Goal: Information Seeking & Learning: Understand process/instructions

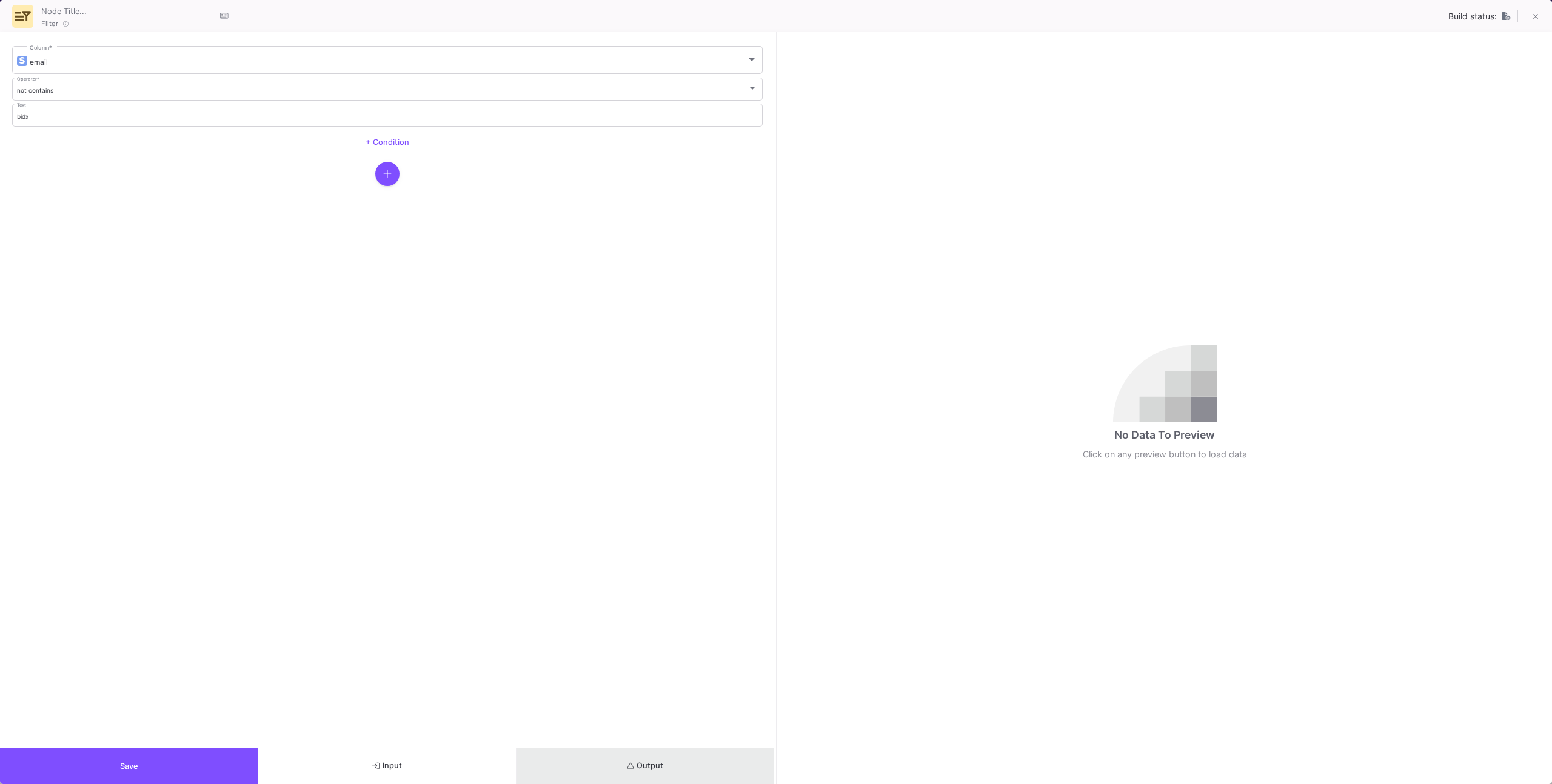
click at [641, 761] on span "Output" at bounding box center [645, 766] width 37 height 9
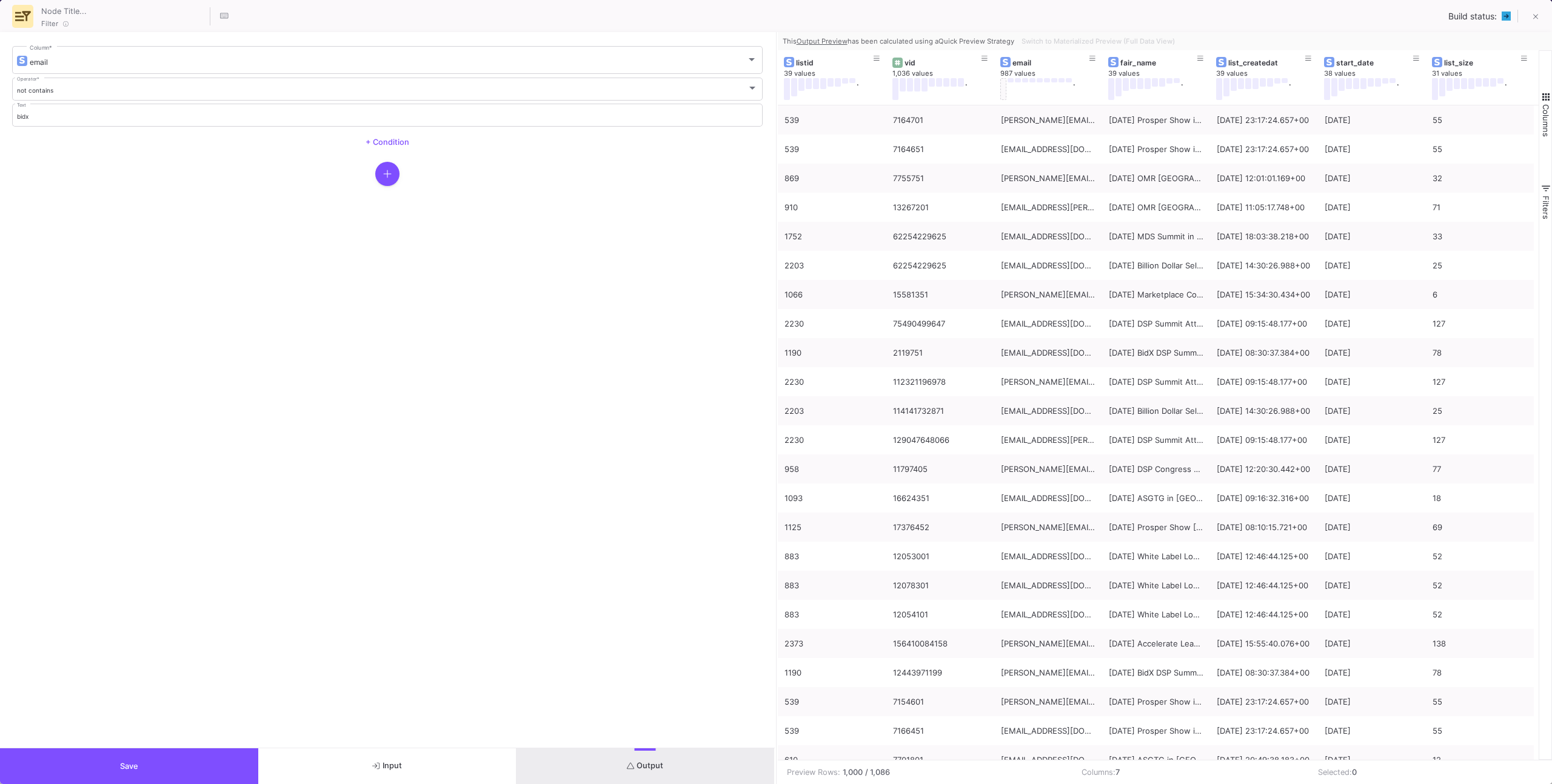
drag, startPoint x: 680, startPoint y: 760, endPoint x: 749, endPoint y: 630, distance: 147.2
click at [680, 760] on button "Output" at bounding box center [645, 766] width 258 height 36
drag, startPoint x: 1537, startPoint y: 10, endPoint x: 1531, endPoint y: 17, distance: 9.2
click at [1537, 10] on button at bounding box center [1535, 18] width 24 height 24
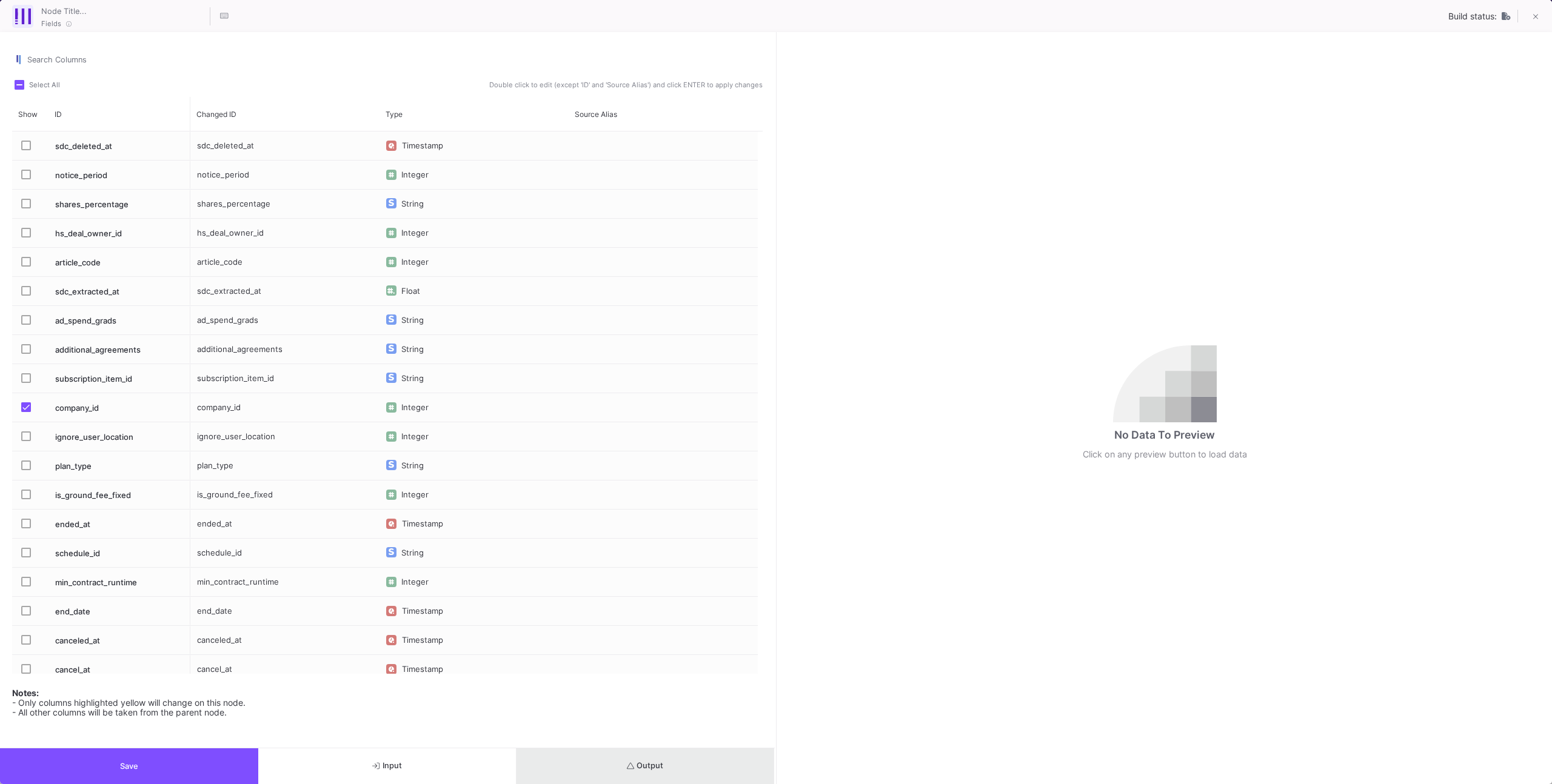
click at [647, 762] on span "Output" at bounding box center [645, 766] width 37 height 9
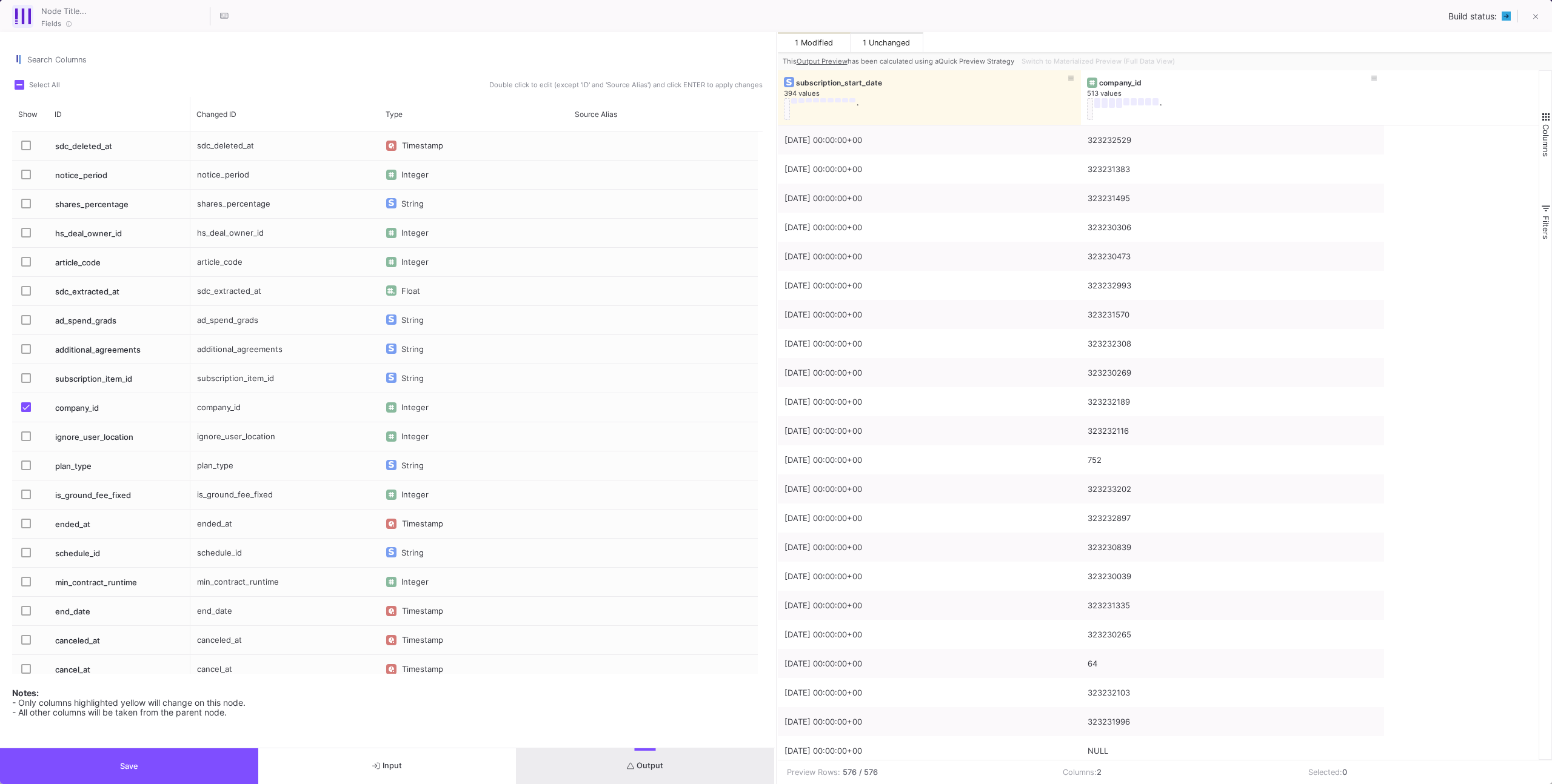
scroll to position [360, 0]
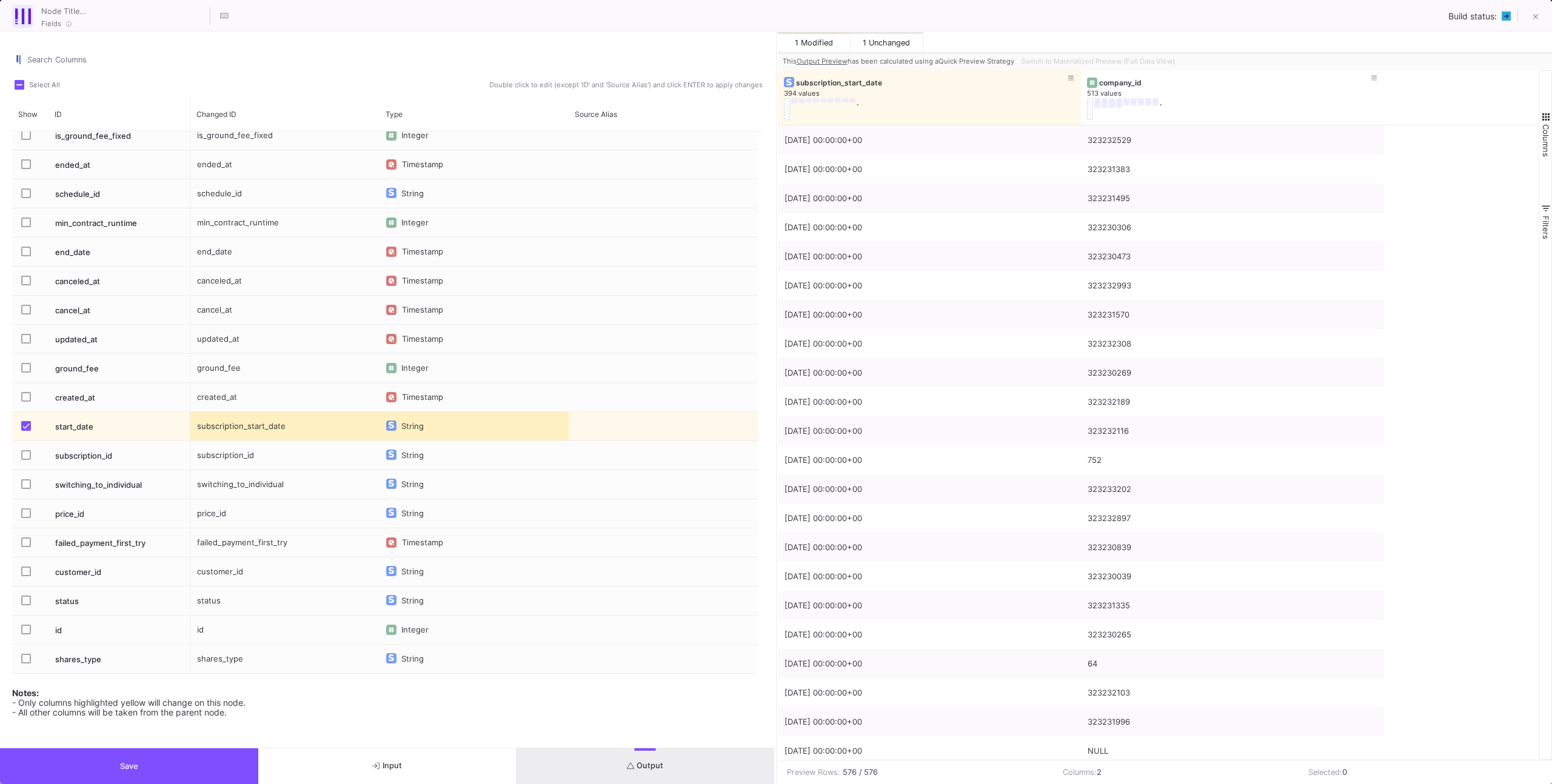
click at [1536, 13] on icon at bounding box center [1535, 17] width 5 height 8
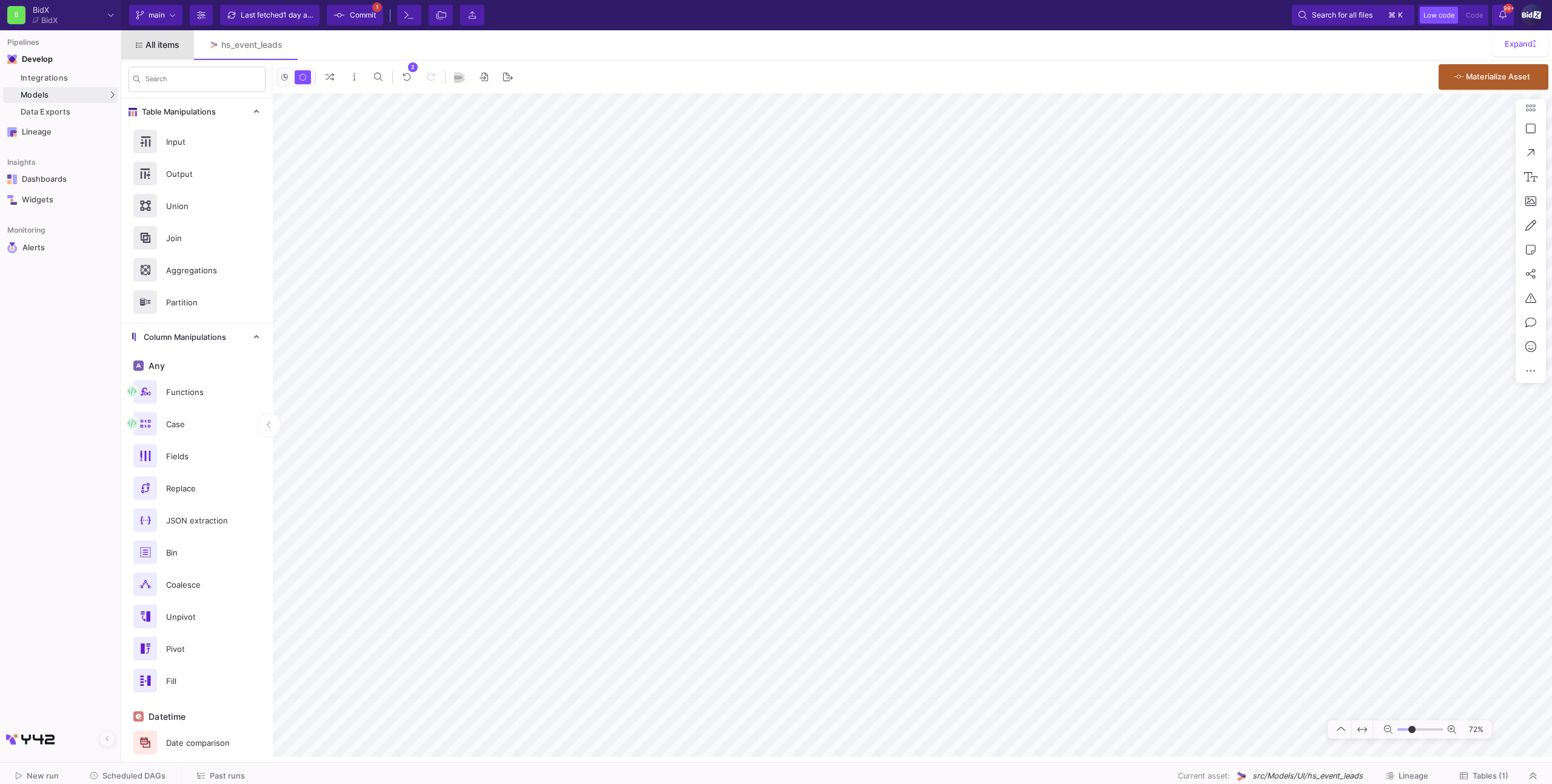
click at [160, 34] on link "All items" at bounding box center [157, 45] width 73 height 29
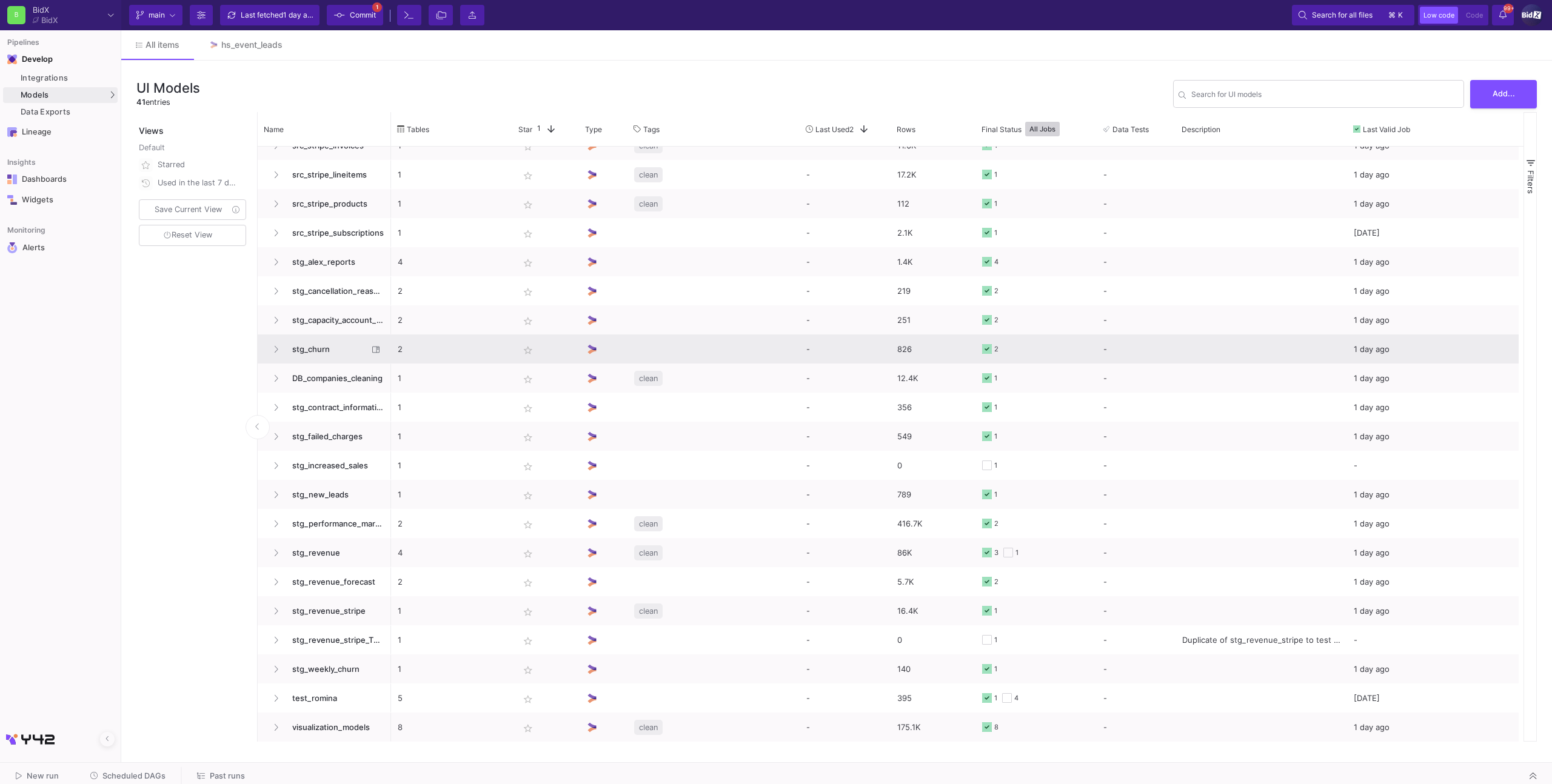
scroll to position [595, 0]
click at [348, 357] on span "stg_churn" at bounding box center [326, 351] width 83 height 28
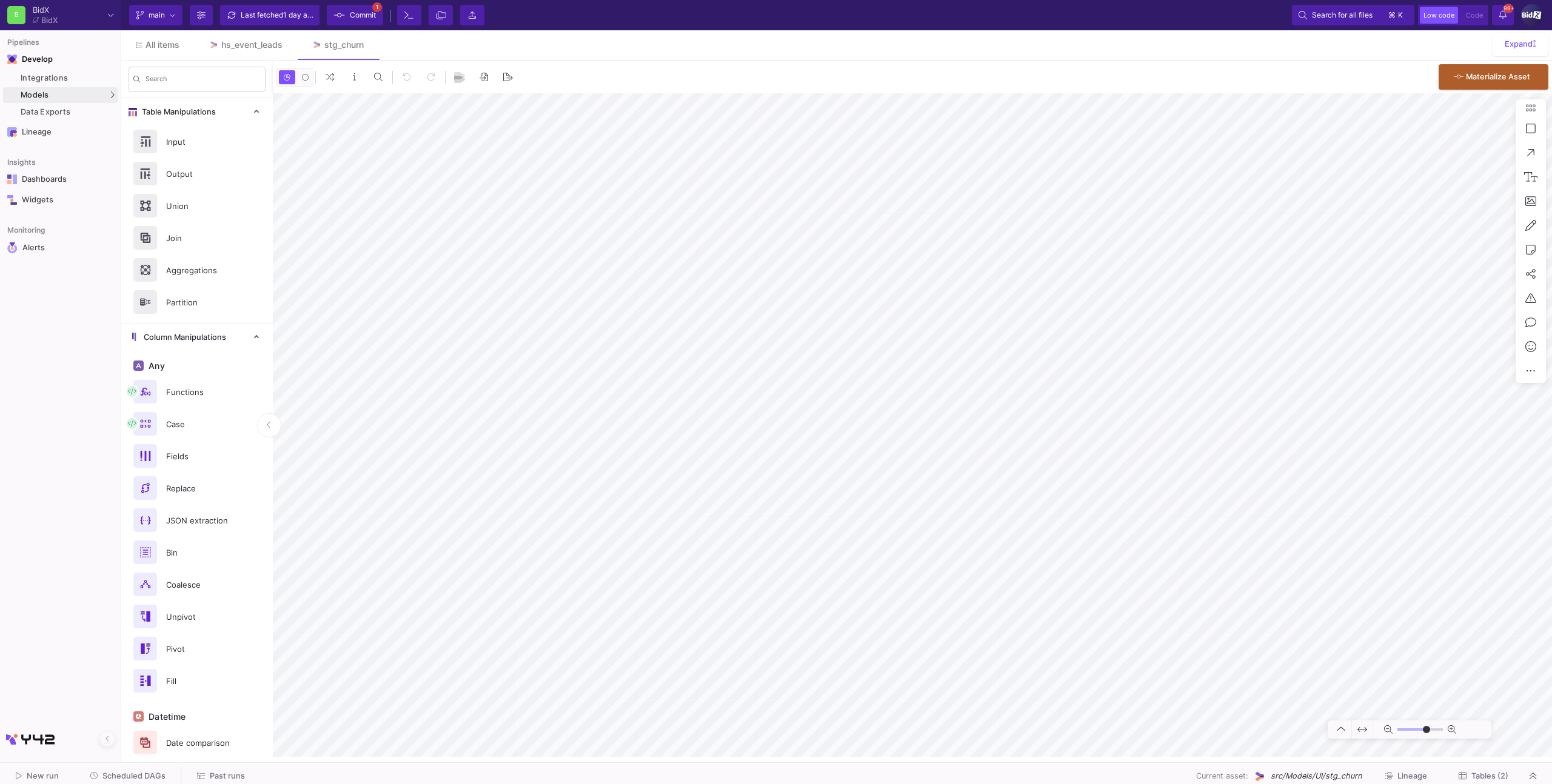
type input "-22"
click at [176, 54] on link "All items" at bounding box center [157, 45] width 73 height 29
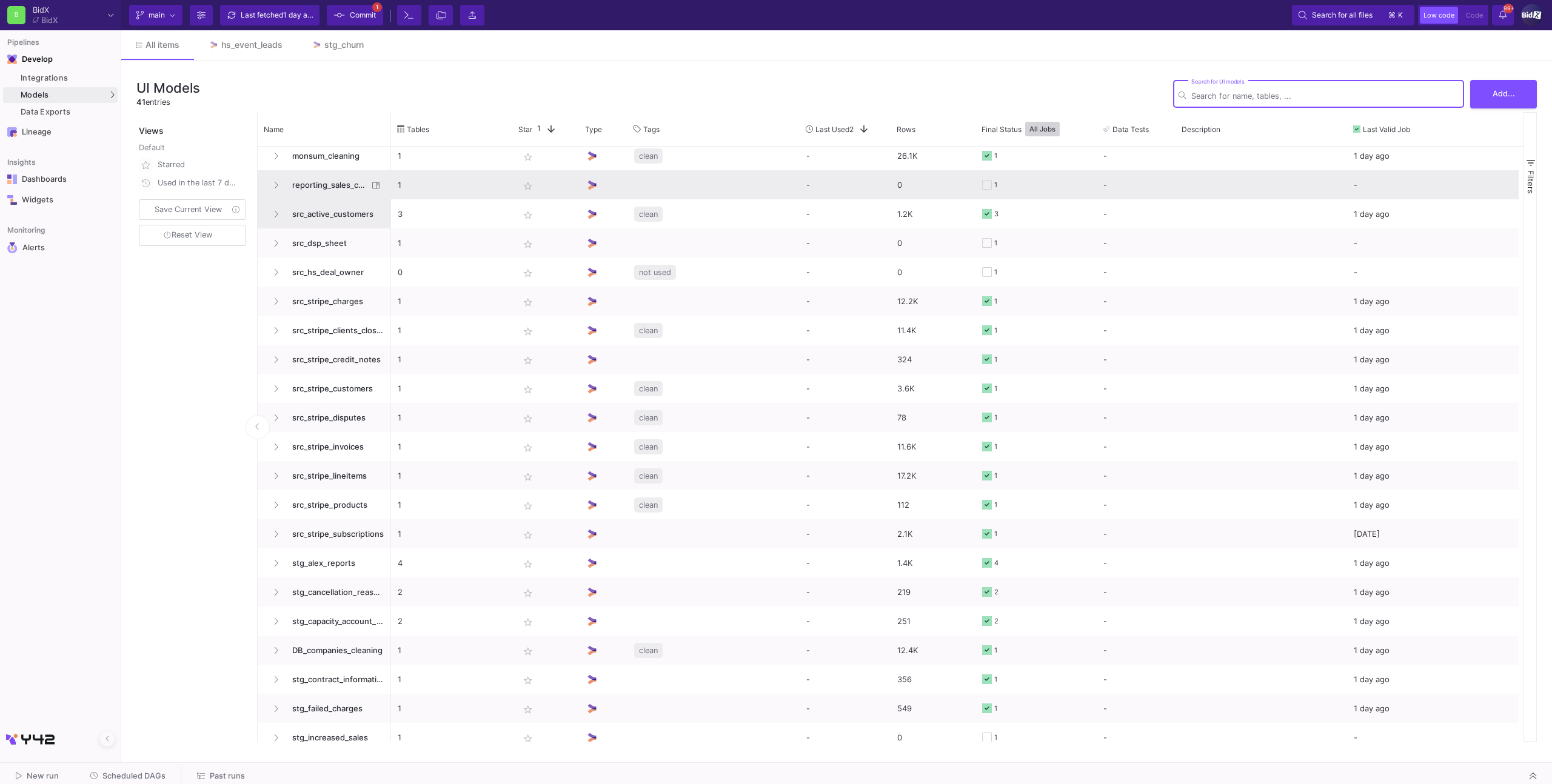
click at [318, 199] on div "src_active_customers" at bounding box center [324, 214] width 134 height 29
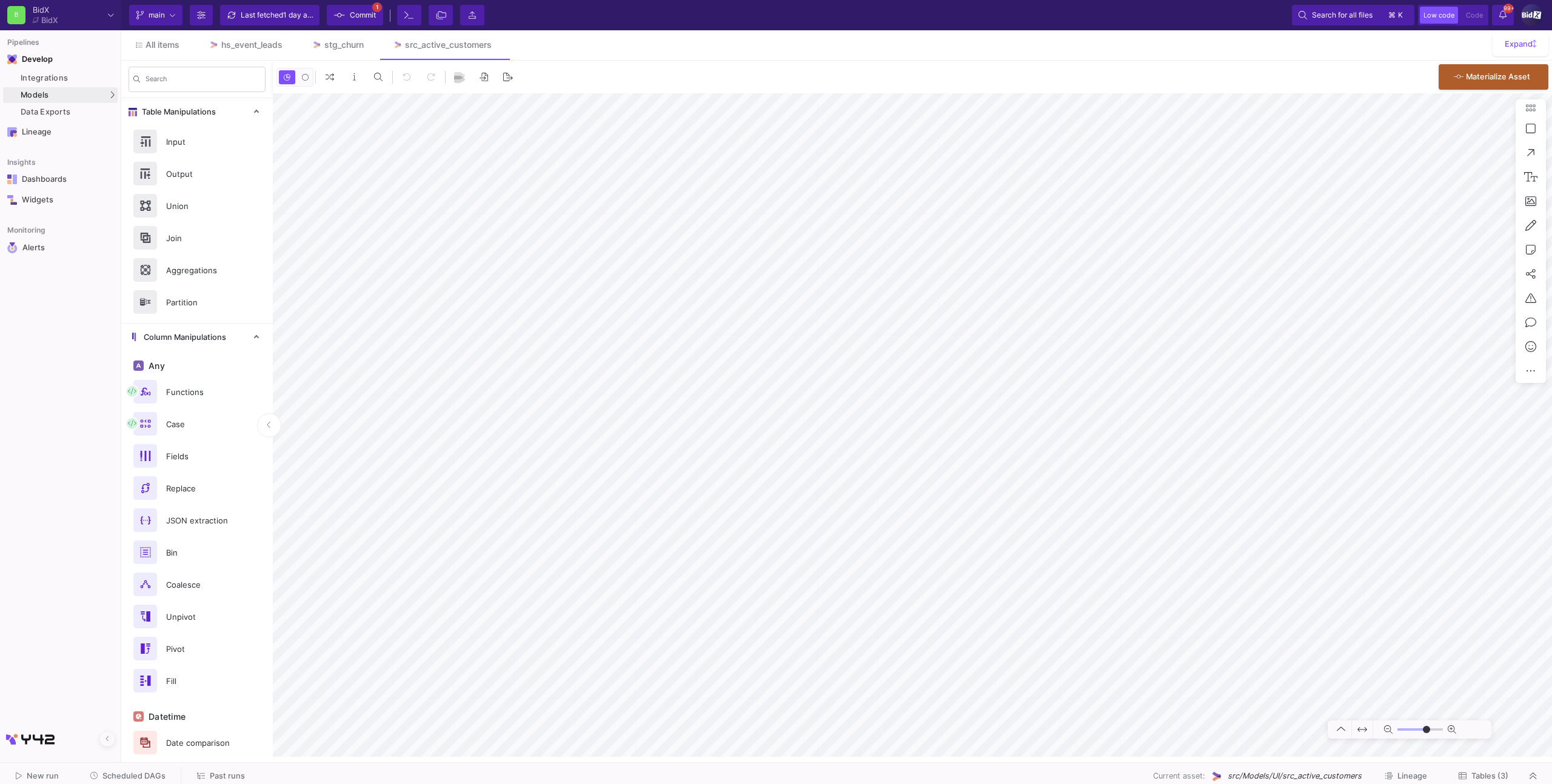
type input "-2"
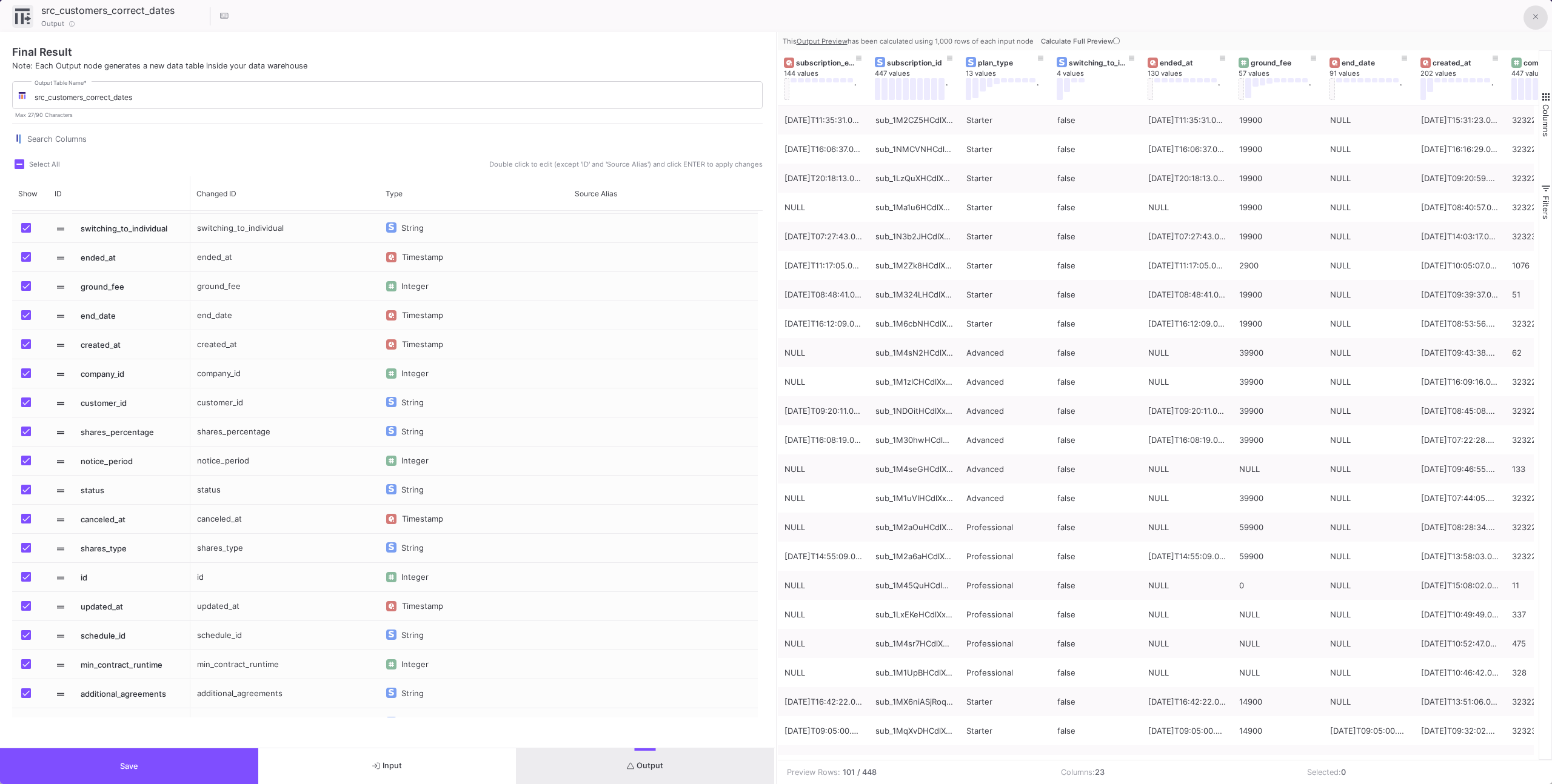
click at [1531, 23] on button at bounding box center [1535, 18] width 24 height 24
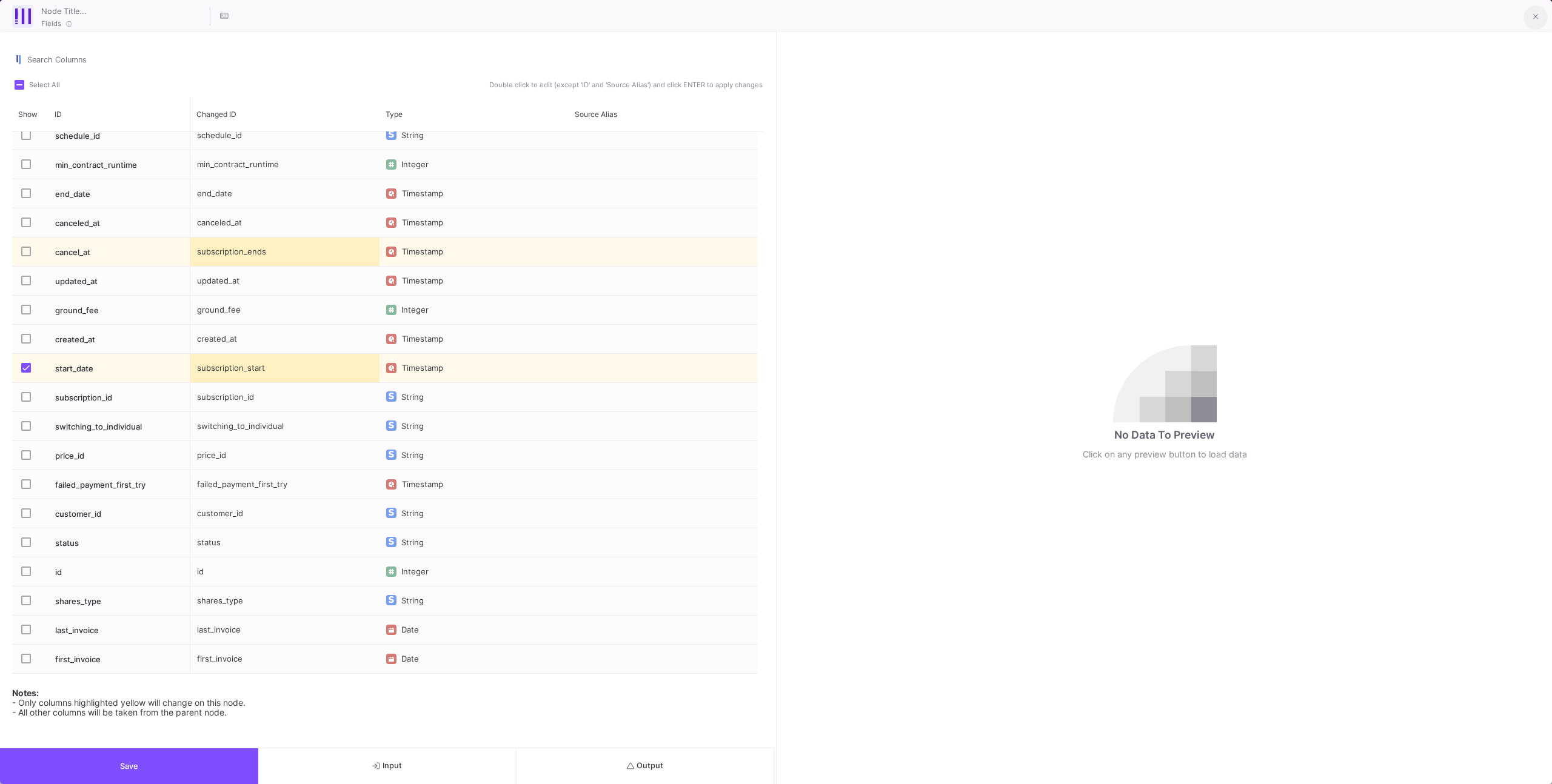
click at [1529, 16] on button at bounding box center [1535, 18] width 24 height 24
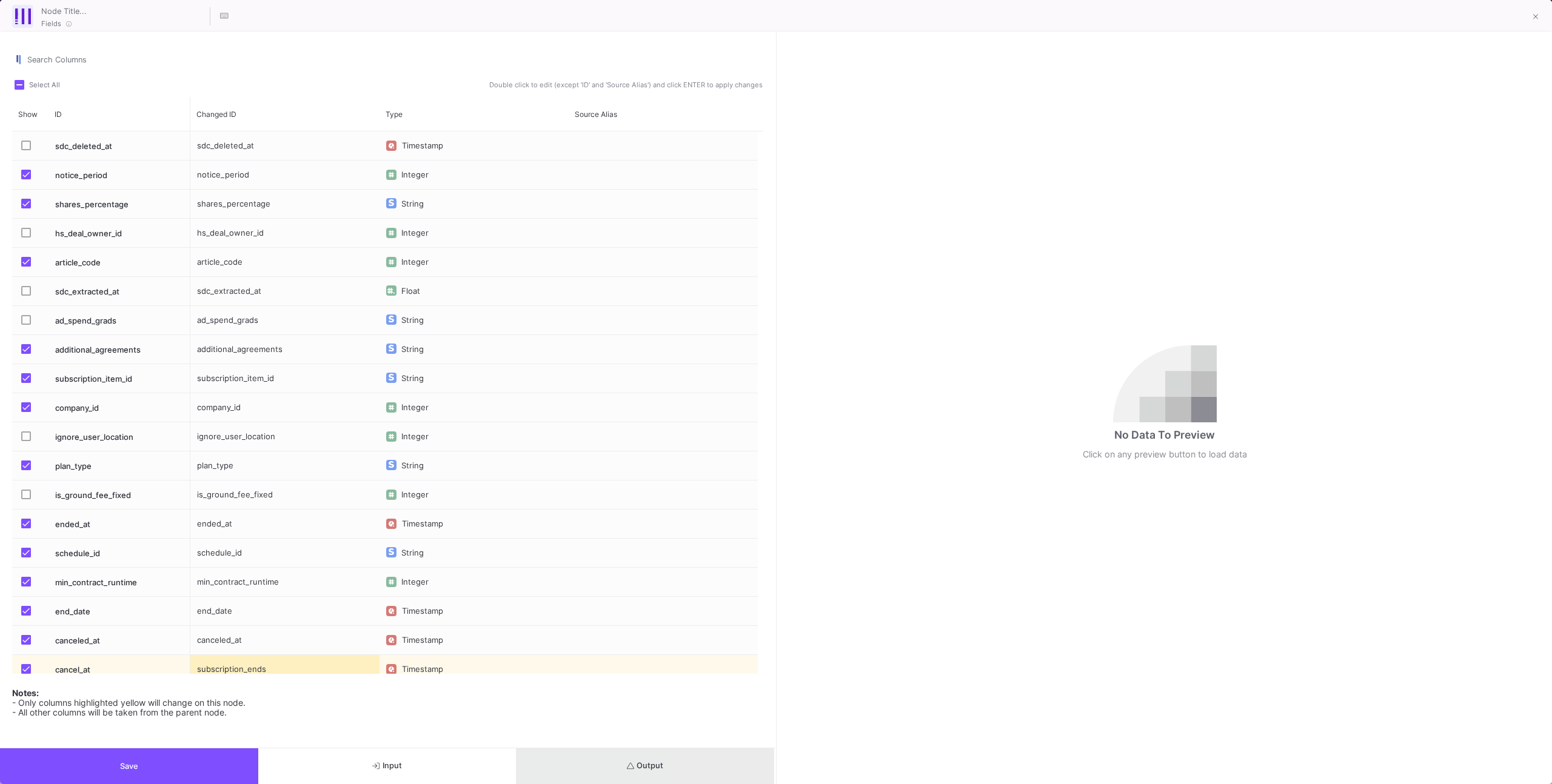
drag, startPoint x: 703, startPoint y: 758, endPoint x: 708, endPoint y: 717, distance: 41.3
click at [703, 757] on button "Output" at bounding box center [645, 766] width 258 height 36
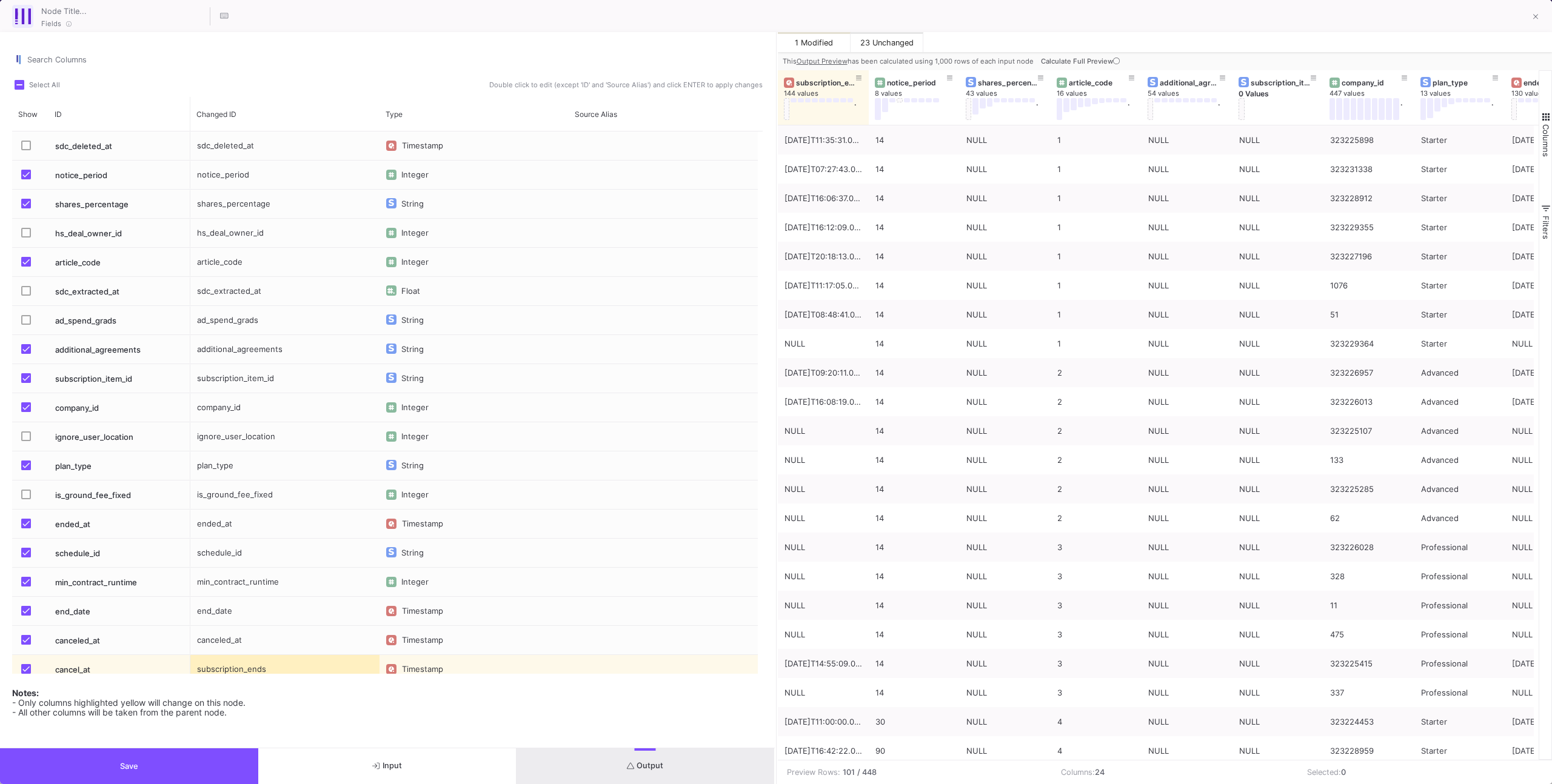
click at [1510, 30] on div "Fields" at bounding box center [776, 16] width 1552 height 32
click at [1537, 13] on icon at bounding box center [1535, 17] width 5 height 8
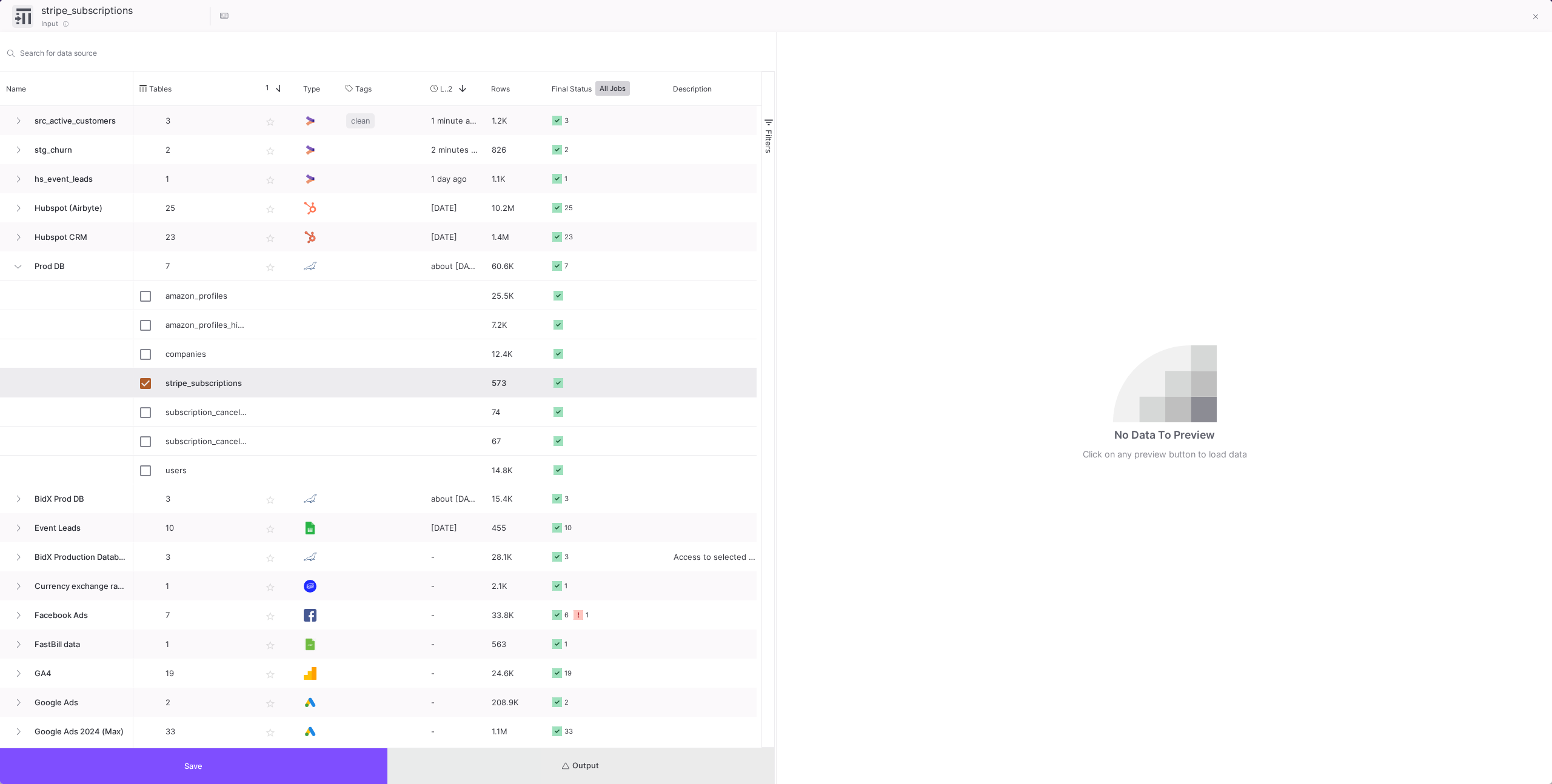
click at [625, 760] on button "Output" at bounding box center [580, 766] width 387 height 36
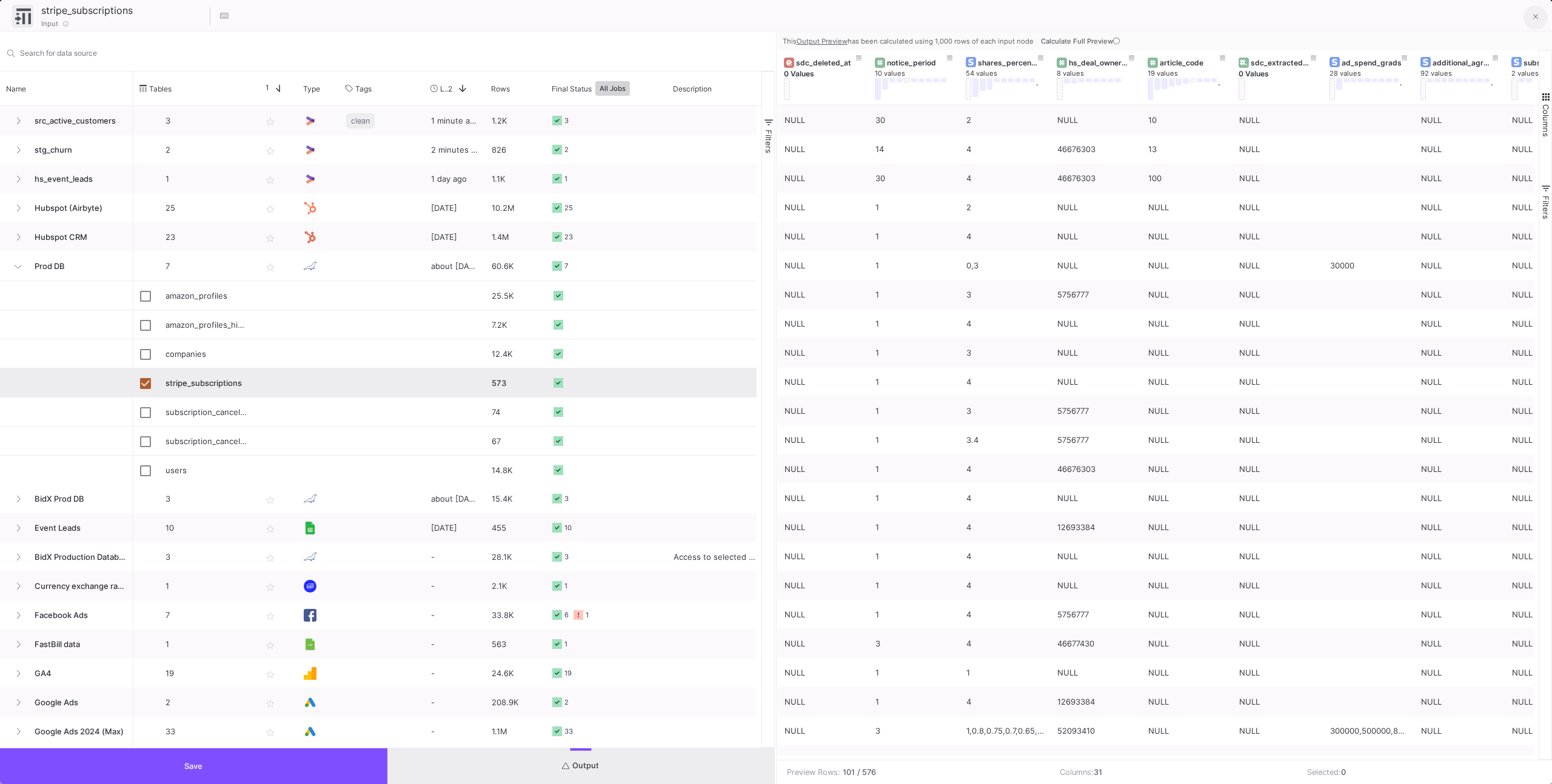
click at [1528, 20] on button at bounding box center [1535, 18] width 24 height 24
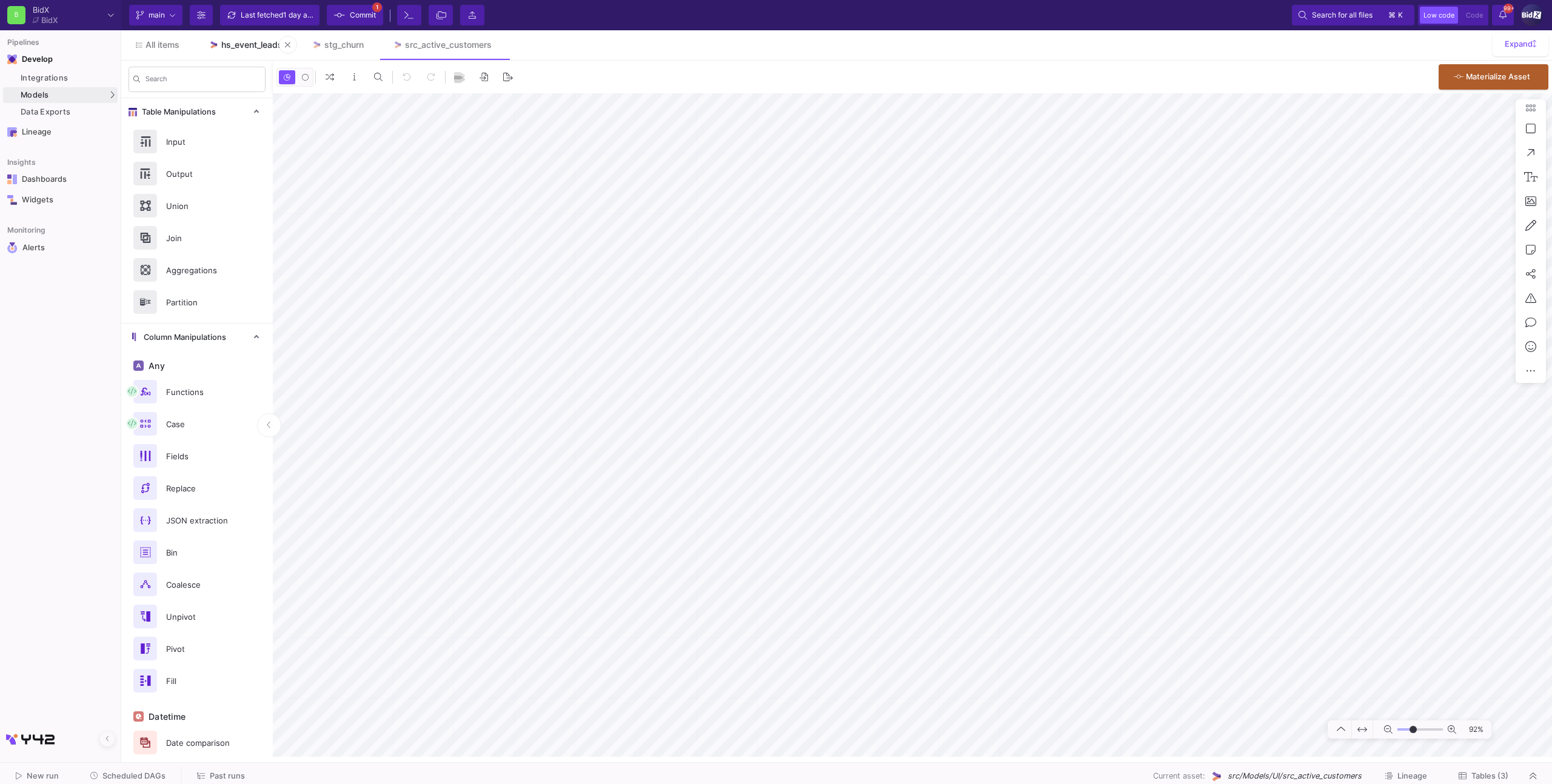
click at [230, 41] on div "hs_event_leads" at bounding box center [252, 44] width 61 height 10
type input "-7"
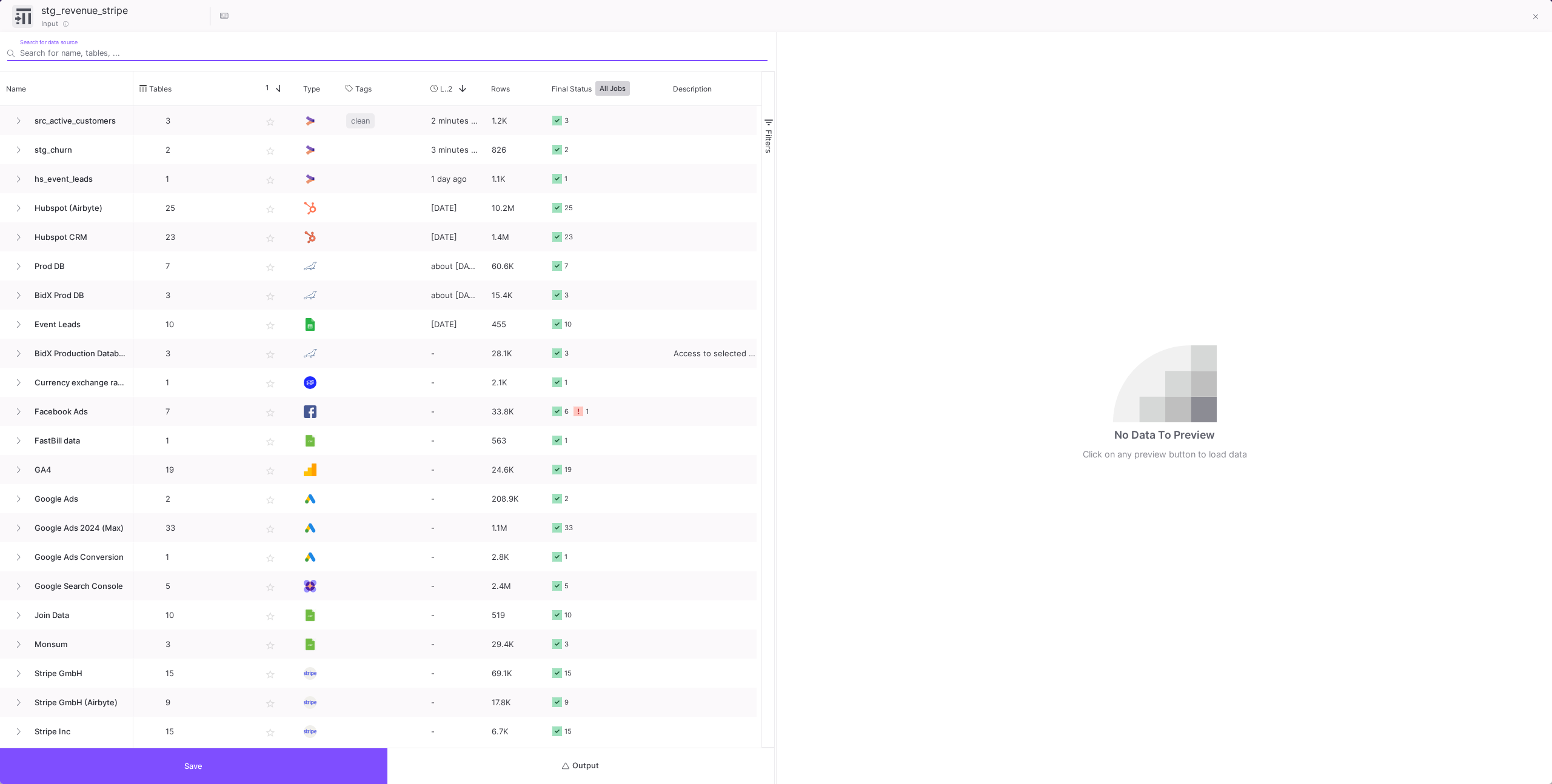
click at [649, 754] on button "Output" at bounding box center [580, 766] width 387 height 36
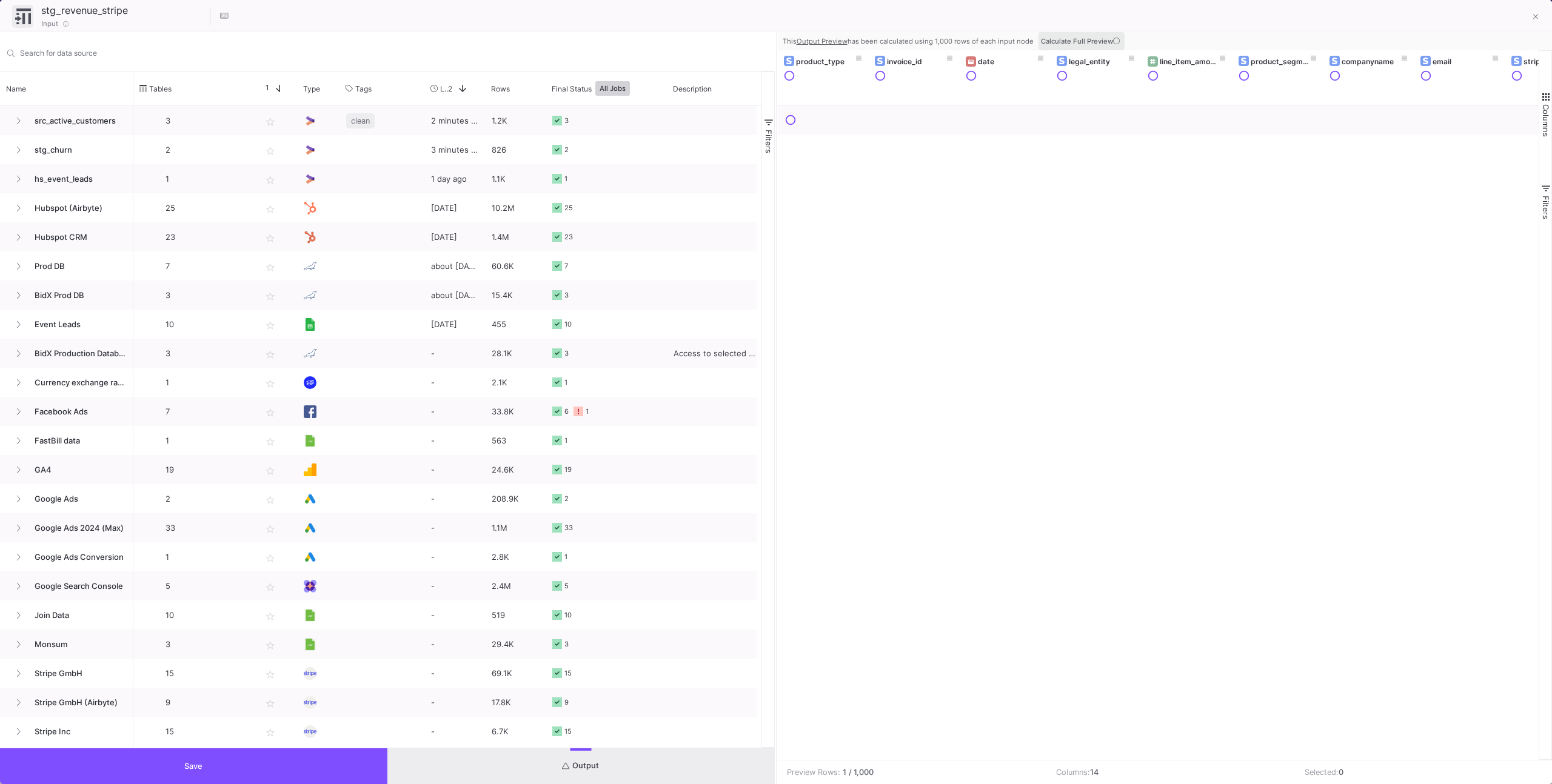
click at [1114, 34] on button "Calculate Full Preview" at bounding box center [1081, 41] width 86 height 18
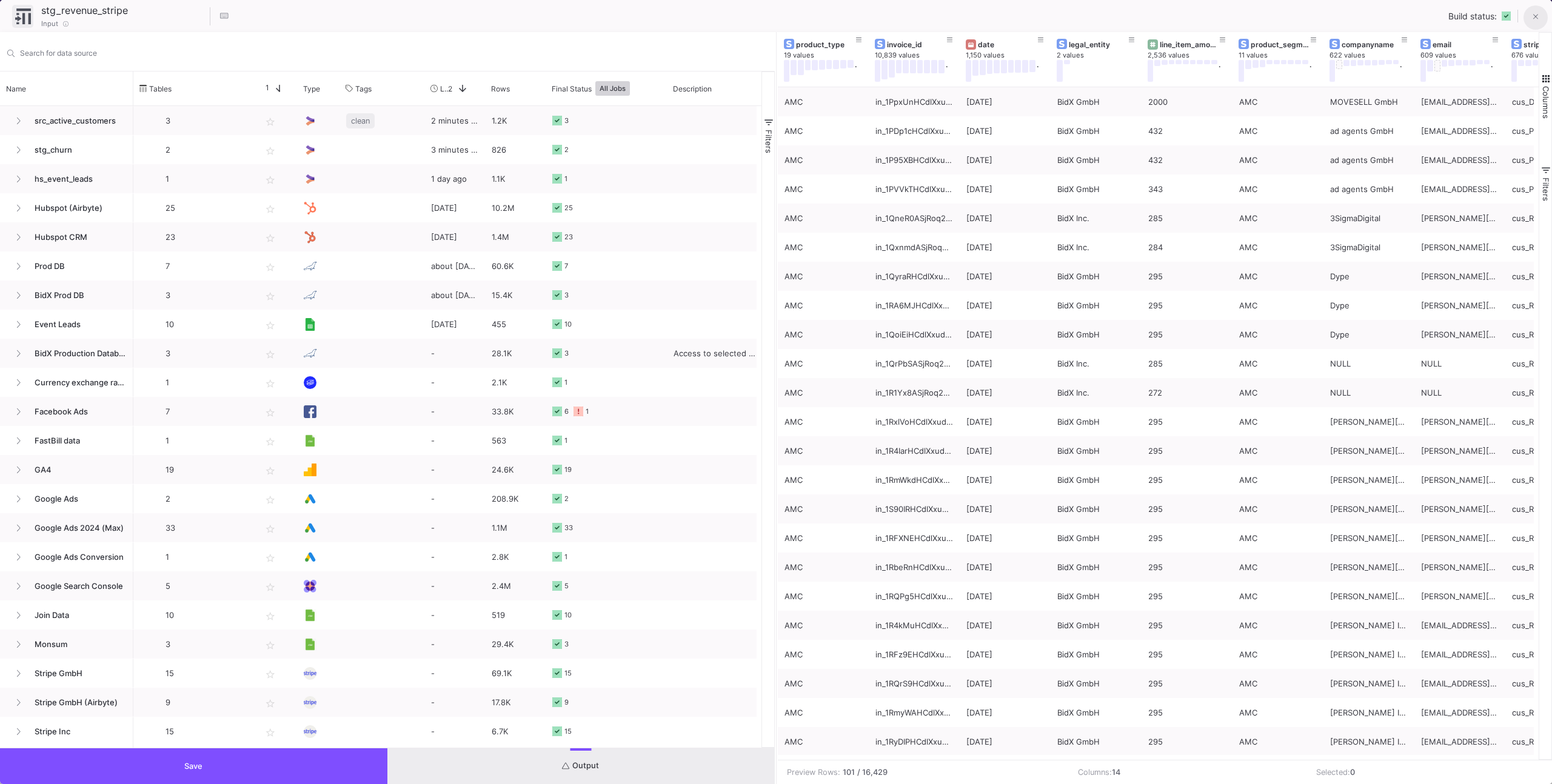
drag, startPoint x: 1531, startPoint y: 14, endPoint x: 1518, endPoint y: 16, distance: 13.2
click at [1531, 14] on button at bounding box center [1535, 18] width 24 height 24
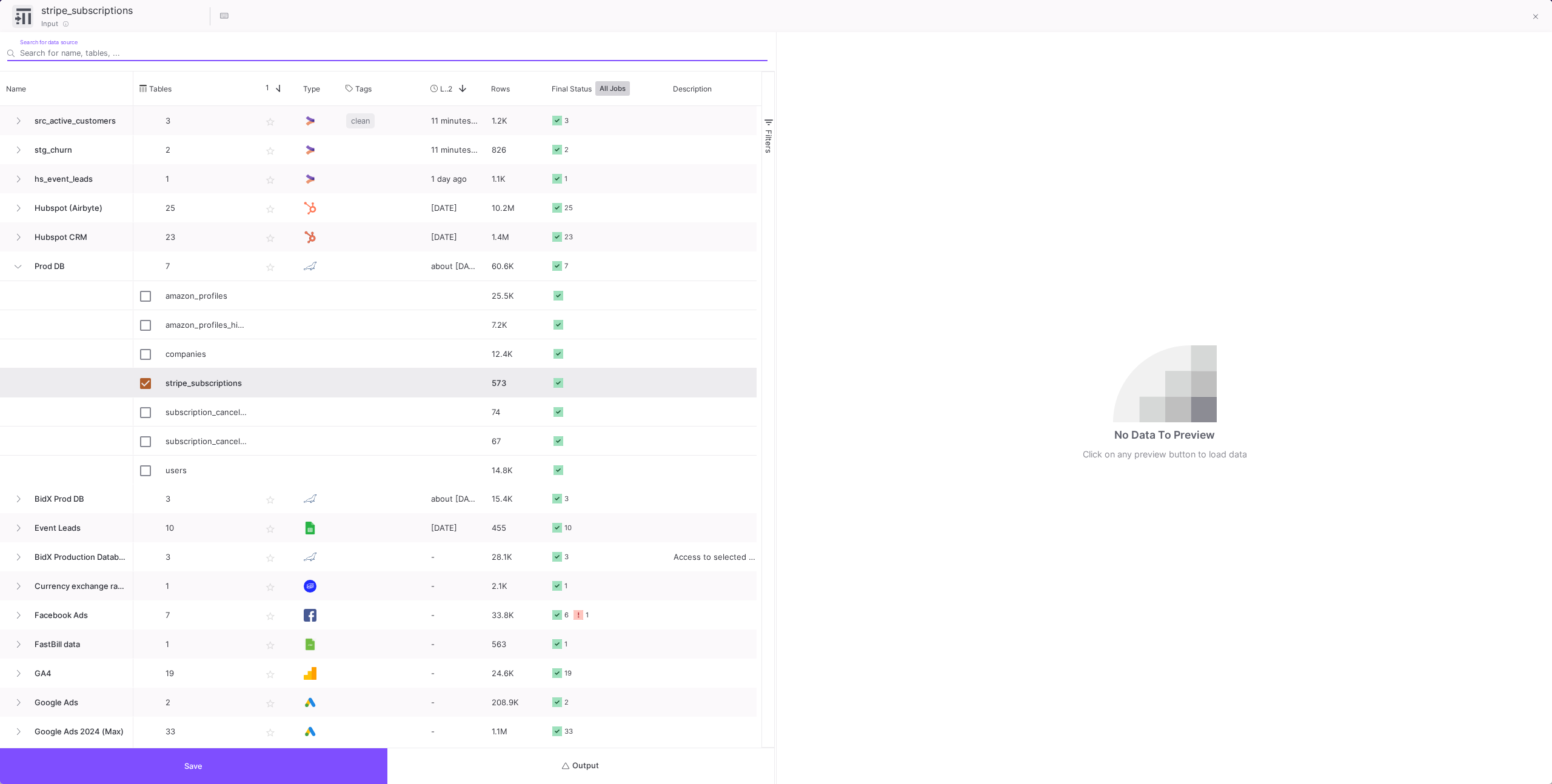
click at [639, 756] on button "Output" at bounding box center [580, 766] width 387 height 36
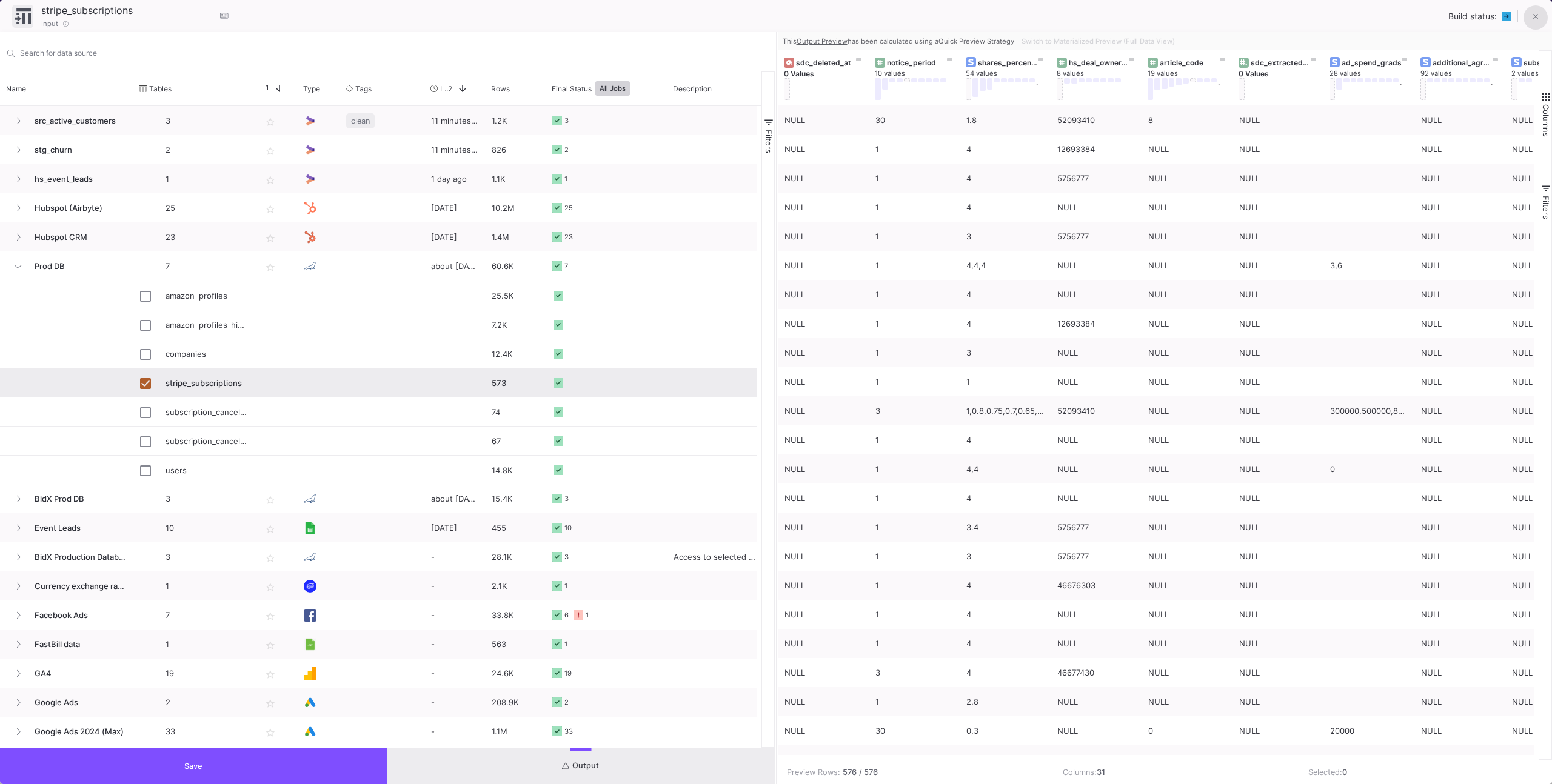
click at [1531, 16] on button at bounding box center [1535, 18] width 24 height 24
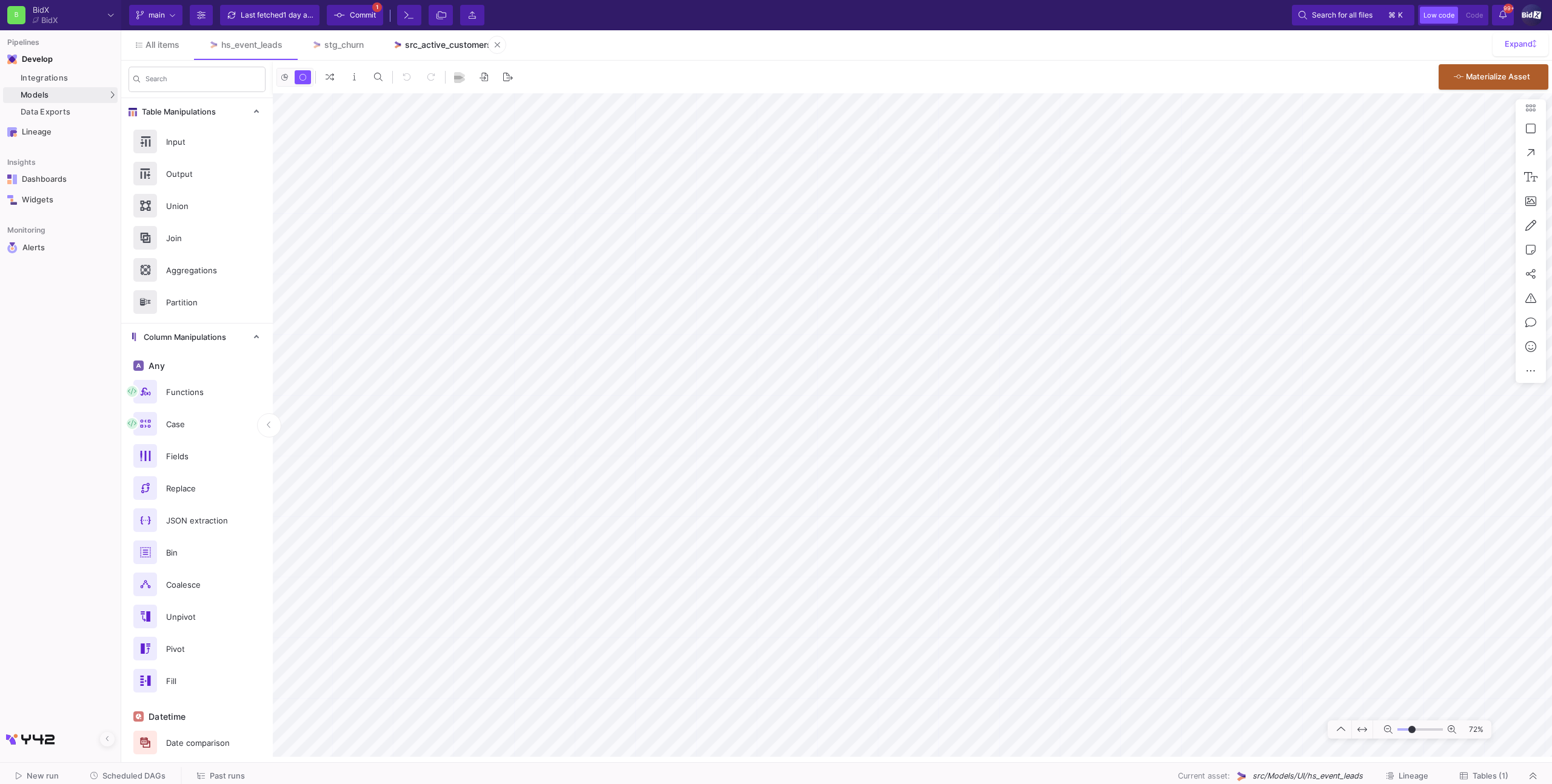
click at [413, 46] on div "src_active_customers" at bounding box center [448, 44] width 86 height 10
type input "-9"
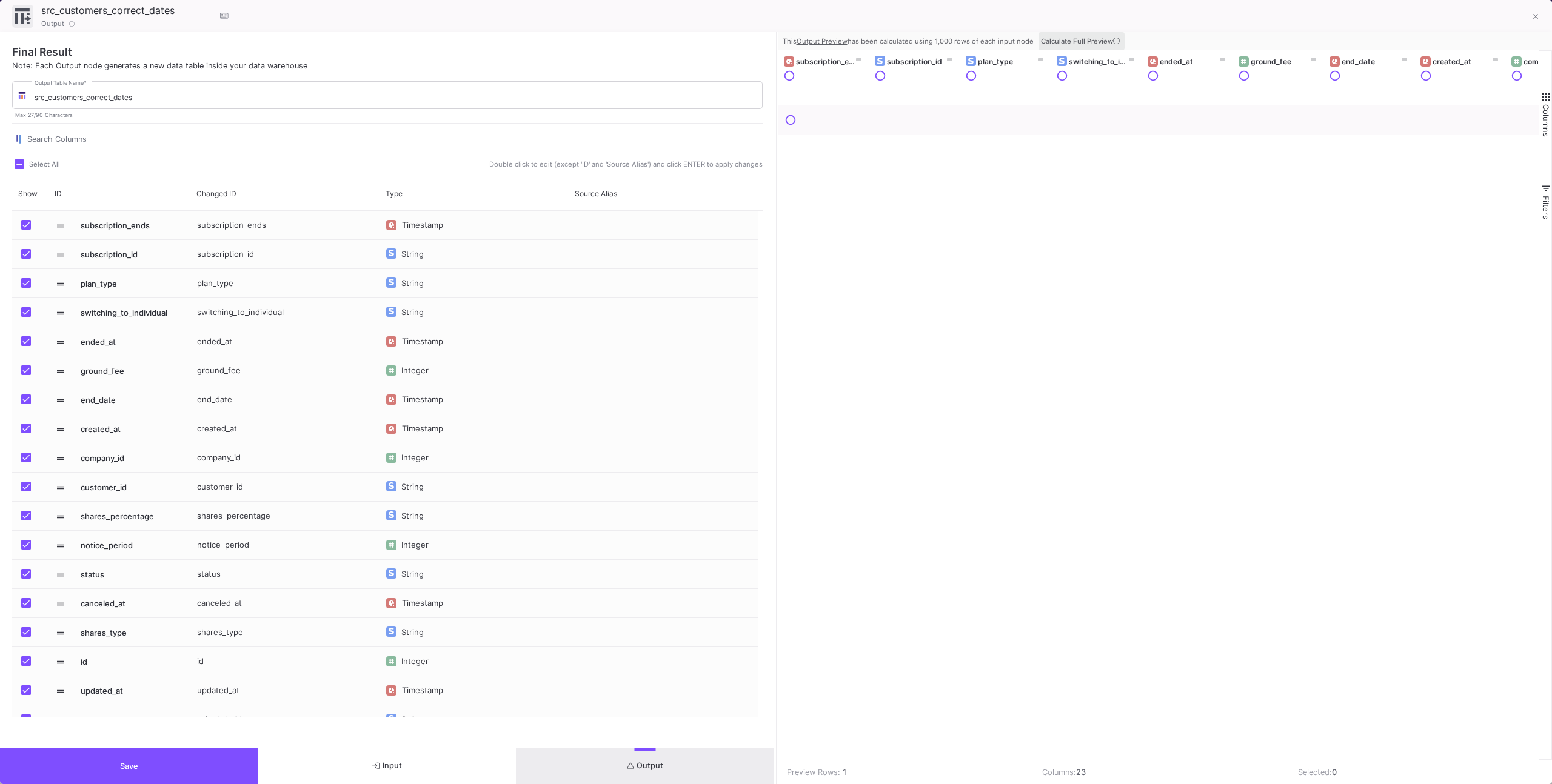
click at [1091, 39] on span "Calculate Full Preview" at bounding box center [1082, 40] width 81 height 8
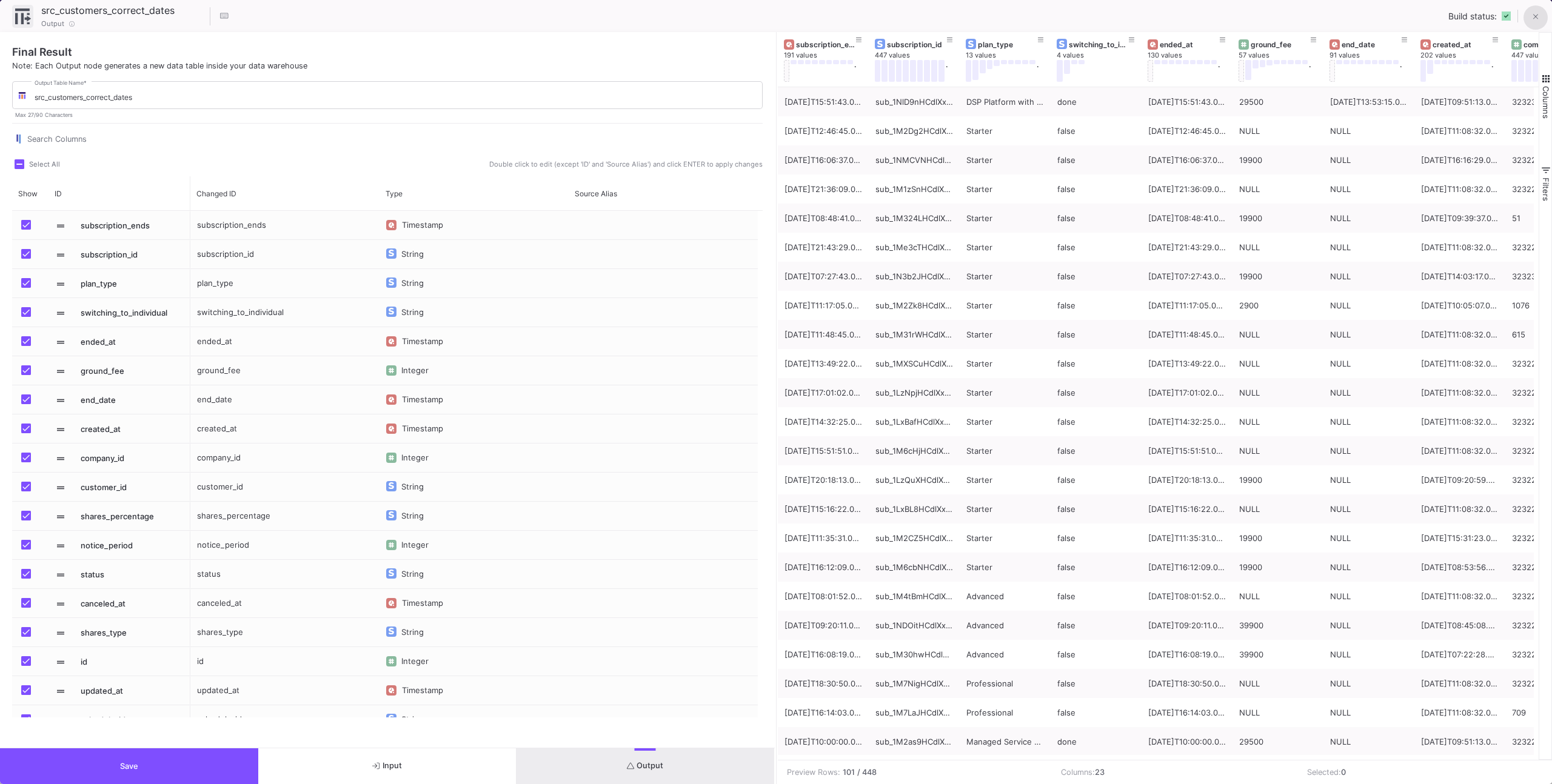
click at [1543, 11] on button at bounding box center [1535, 18] width 24 height 24
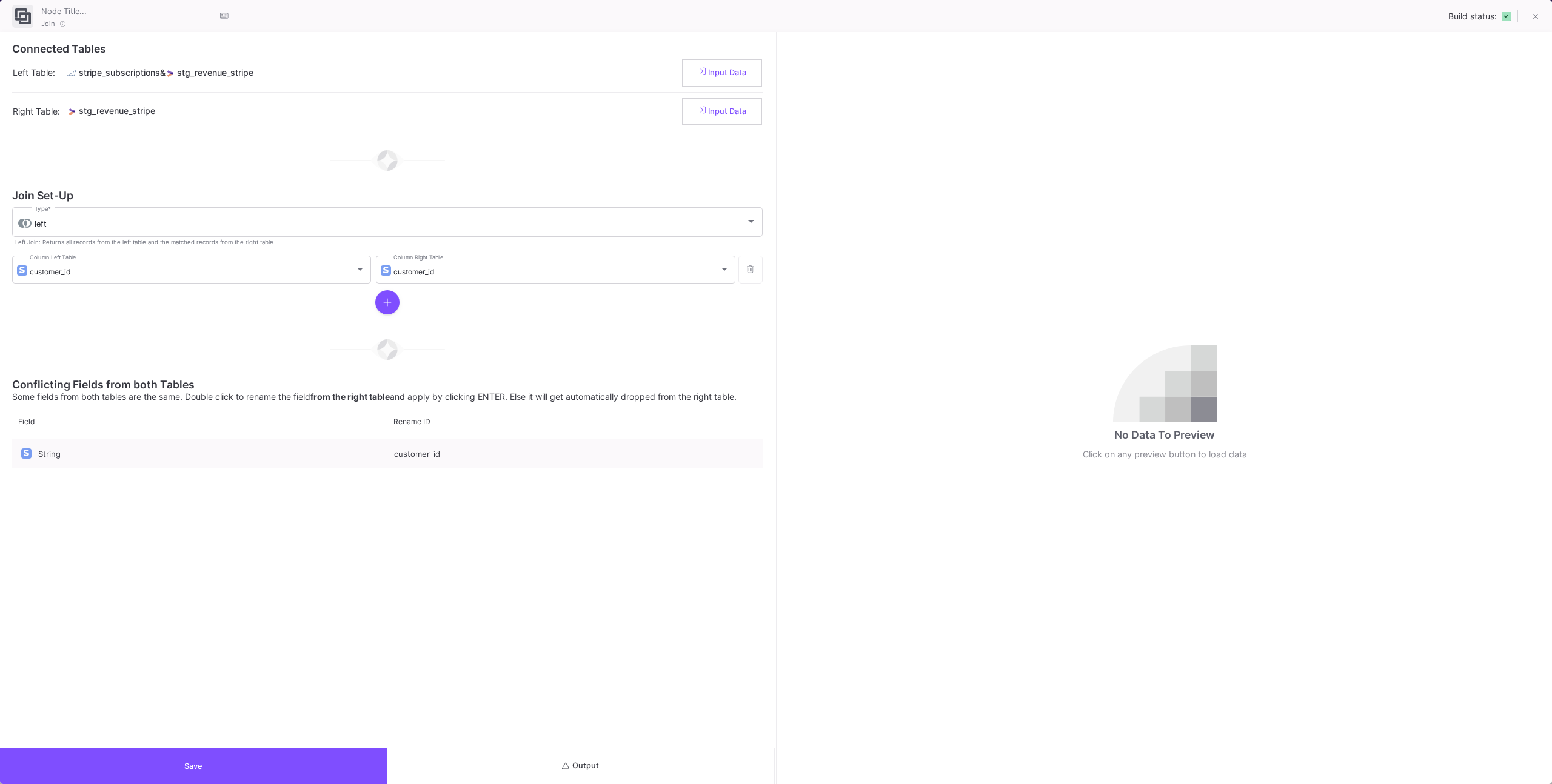
click at [721, 762] on button "Output" at bounding box center [580, 766] width 387 height 36
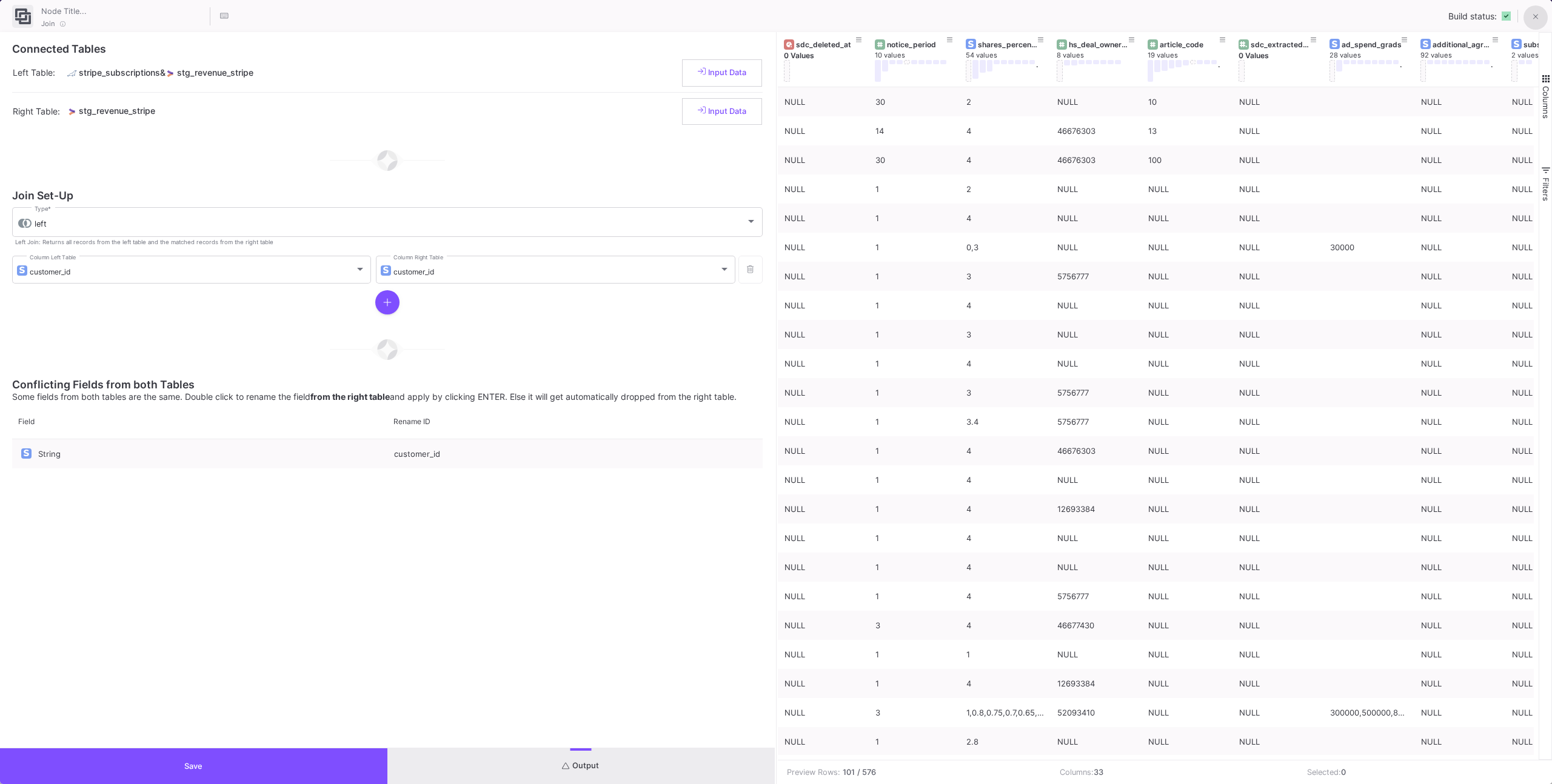
click at [1547, 14] on button at bounding box center [1535, 18] width 24 height 24
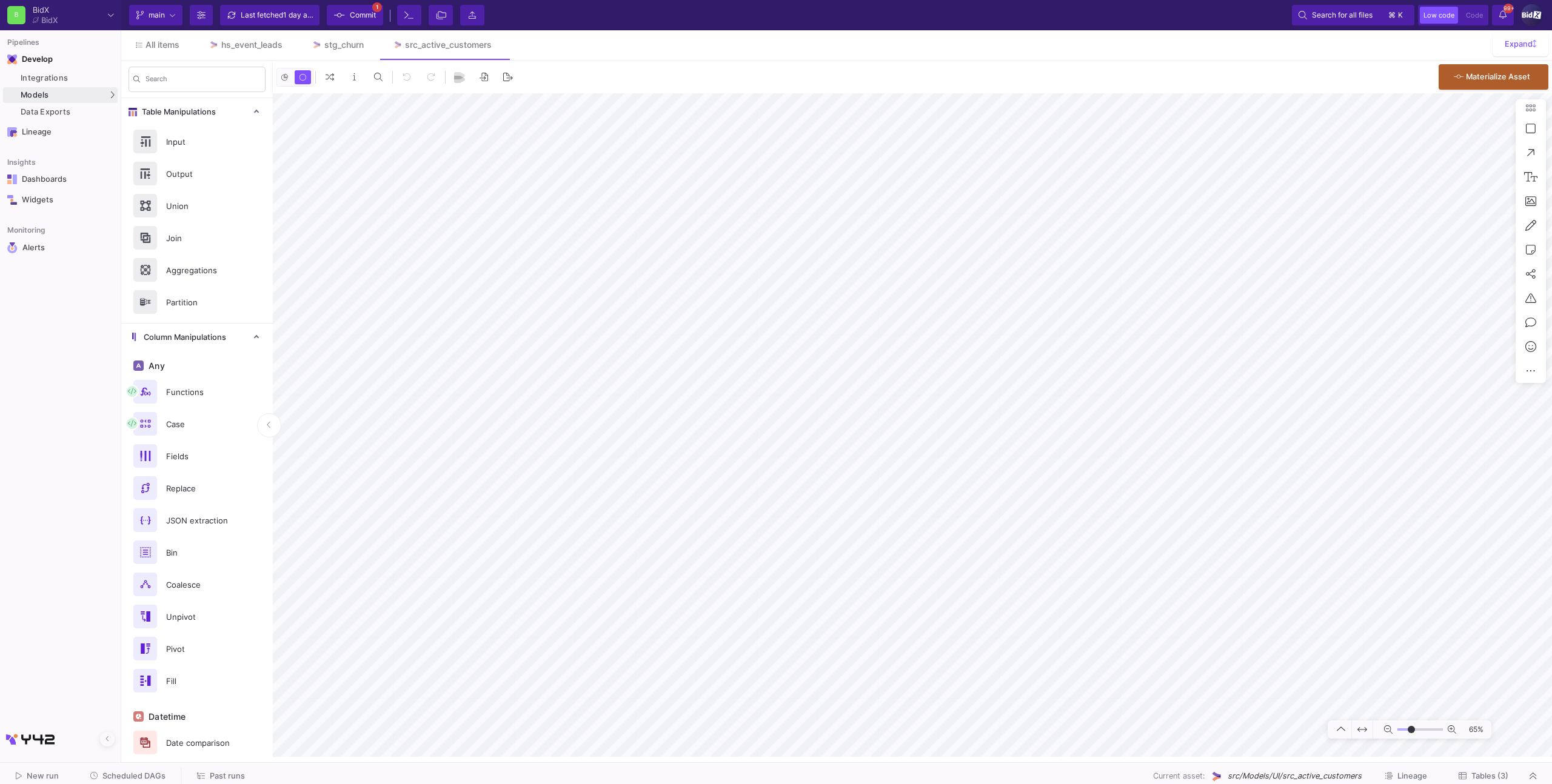
type input "-11"
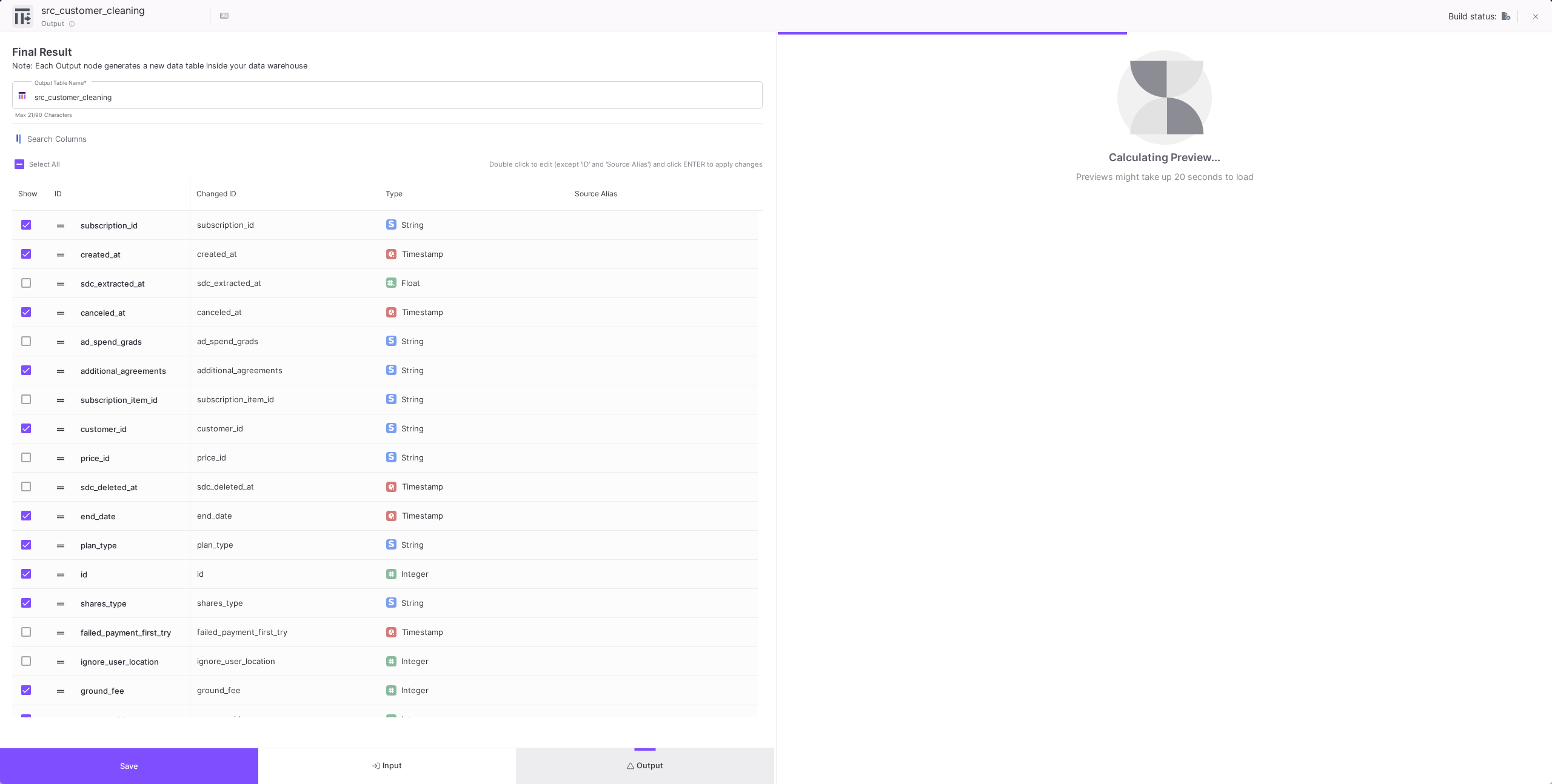
click at [723, 776] on button "Output" at bounding box center [645, 766] width 258 height 36
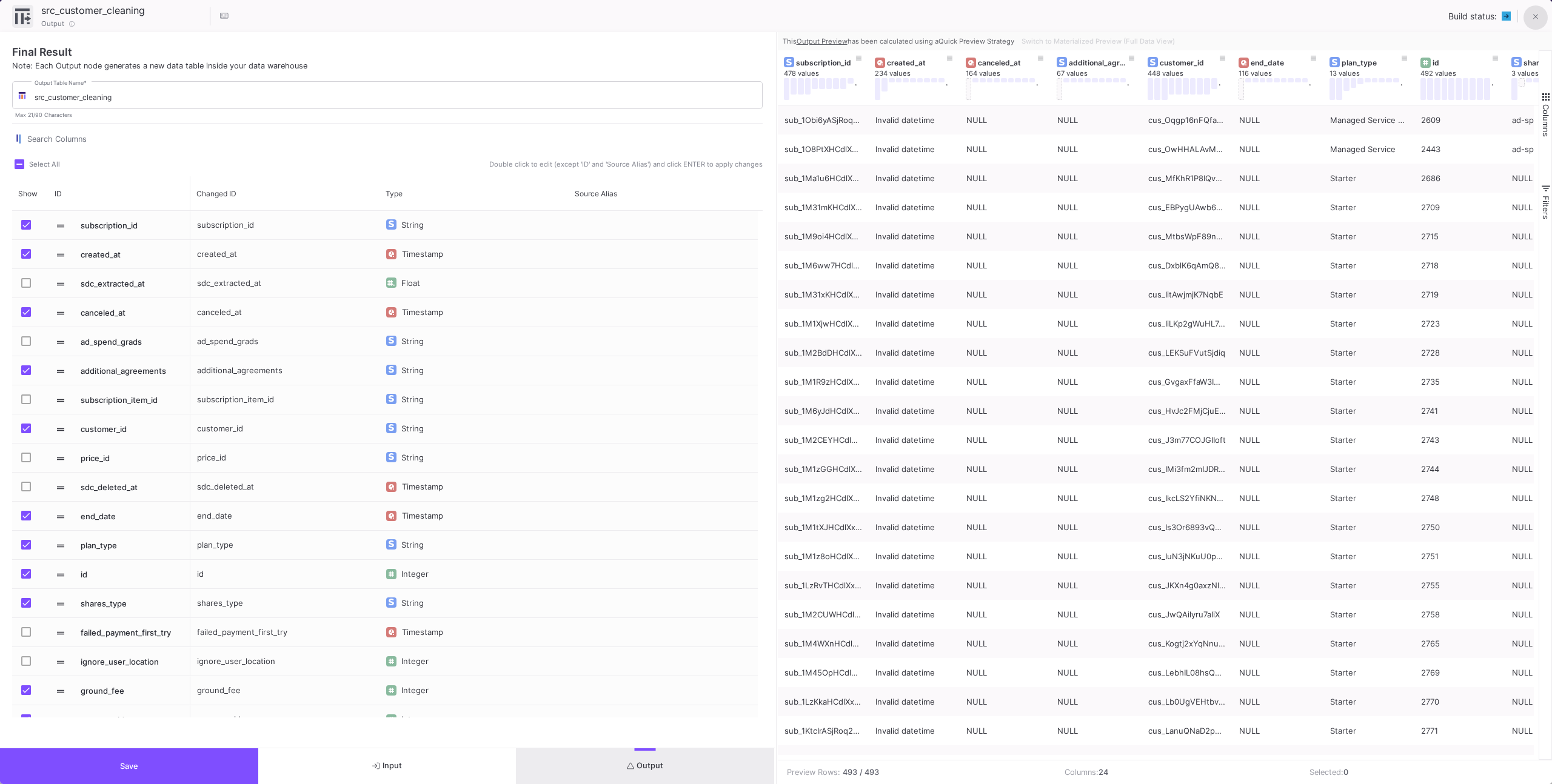
click at [1535, 10] on span at bounding box center [1535, 16] width 5 height 13
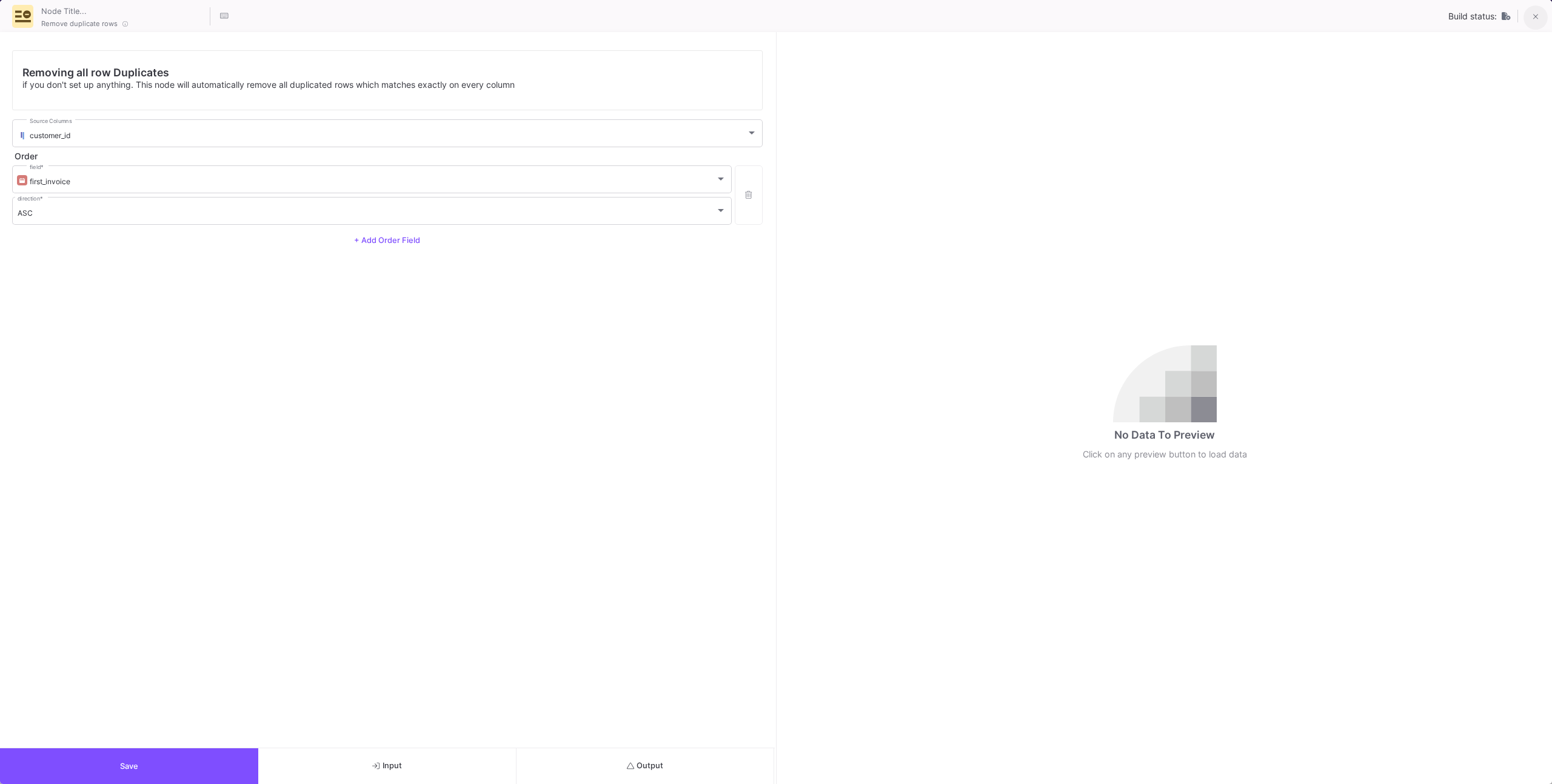
drag, startPoint x: 1514, startPoint y: 23, endPoint x: 1535, endPoint y: 8, distance: 25.8
click at [1515, 23] on div "Build status:" at bounding box center [1499, 16] width 101 height 26
drag, startPoint x: 1537, startPoint y: 8, endPoint x: 1528, endPoint y: 15, distance: 11.4
click at [1537, 8] on button at bounding box center [1535, 18] width 24 height 24
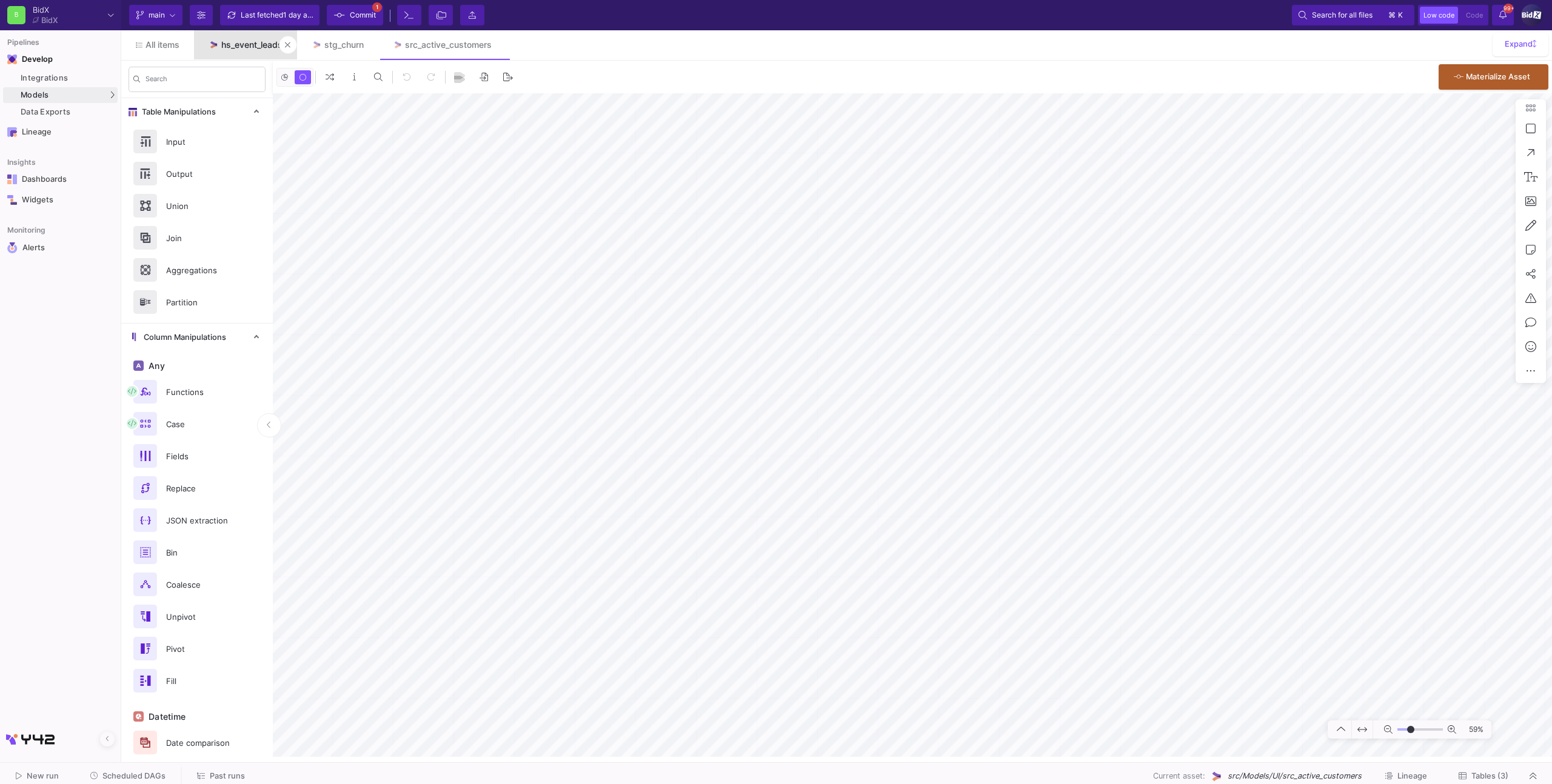
click at [247, 50] on link "hs_event_leads" at bounding box center [245, 45] width 103 height 29
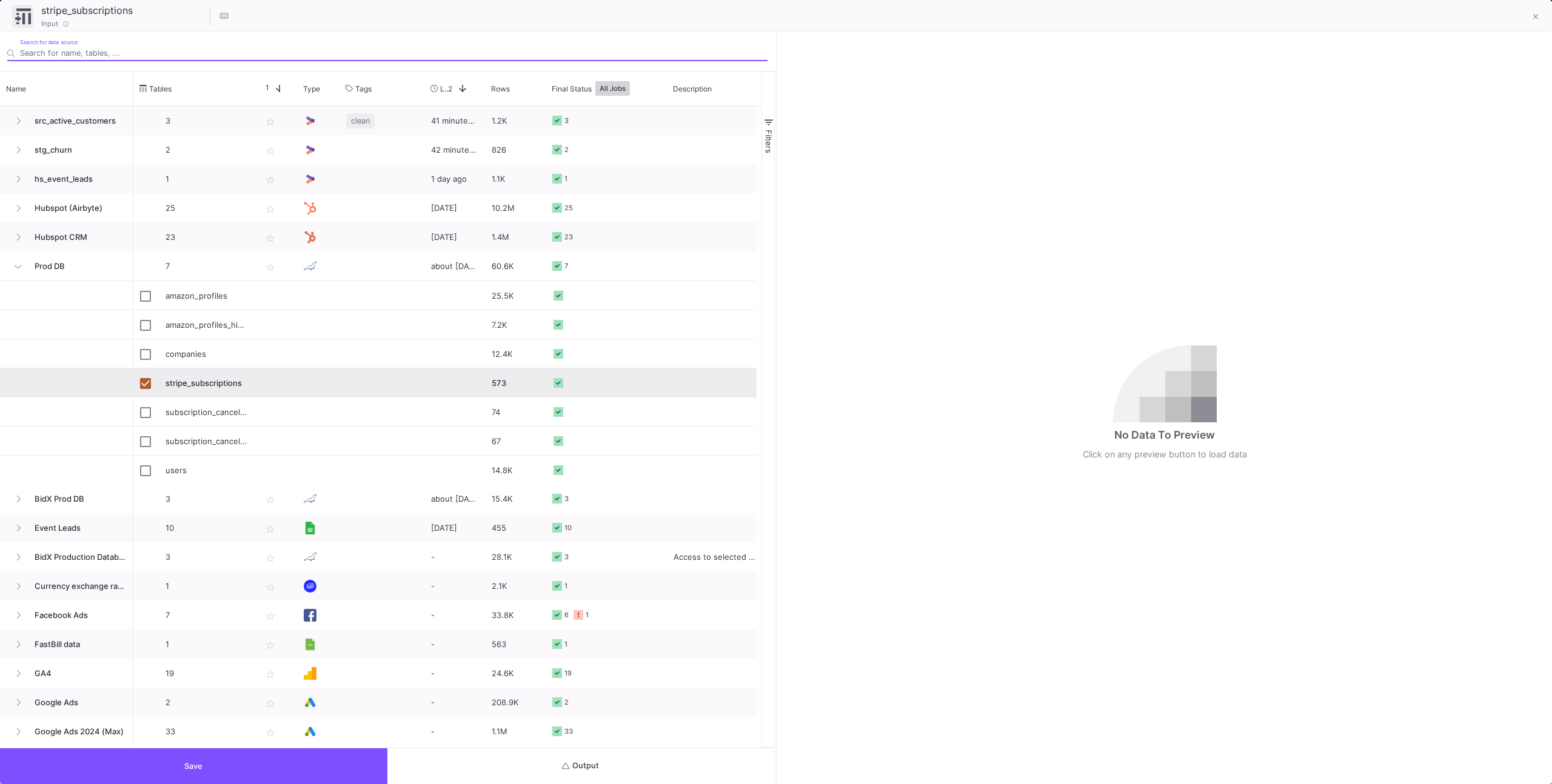
click at [643, 762] on button "Output" at bounding box center [580, 766] width 387 height 36
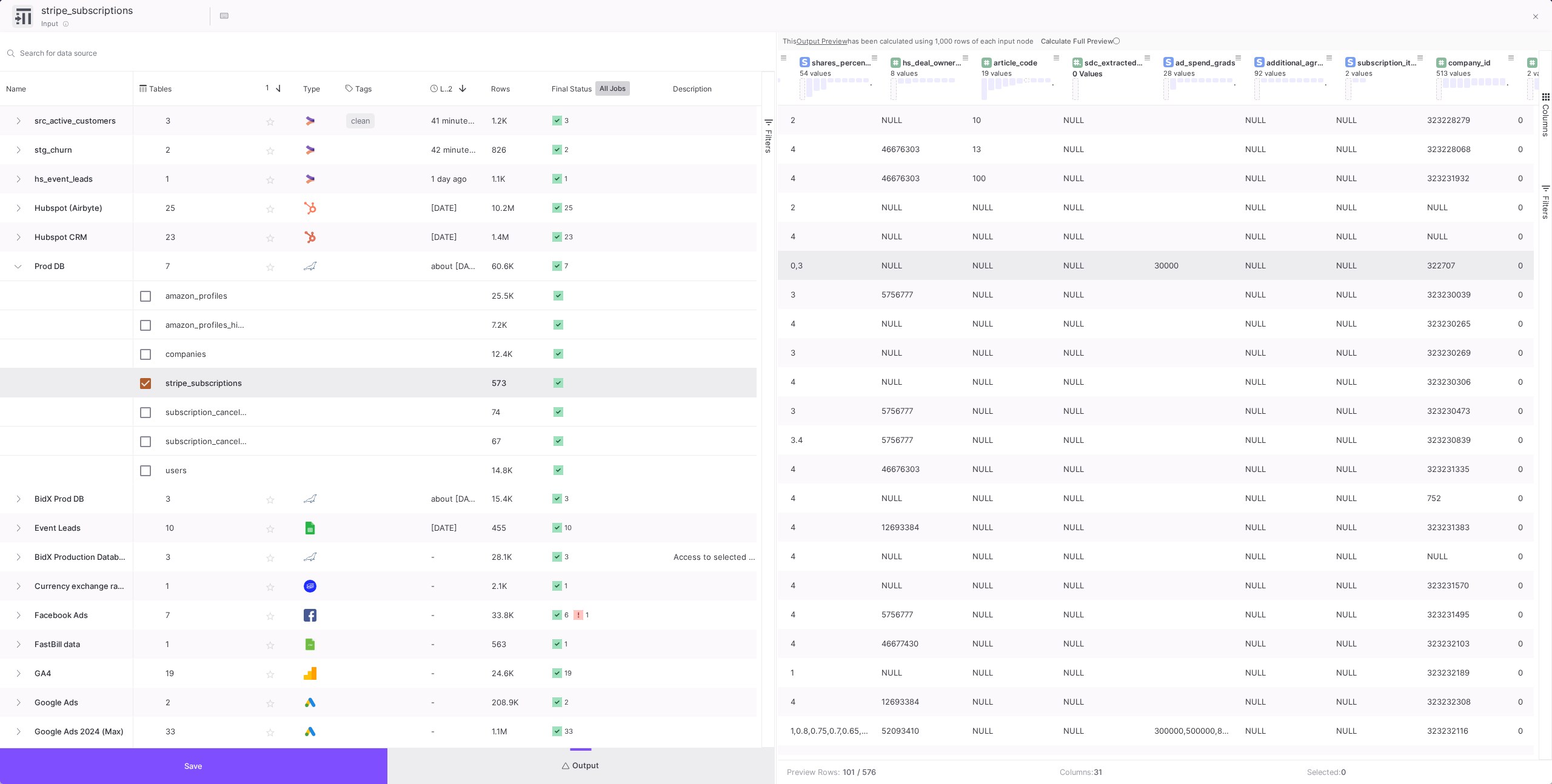
scroll to position [0, 156]
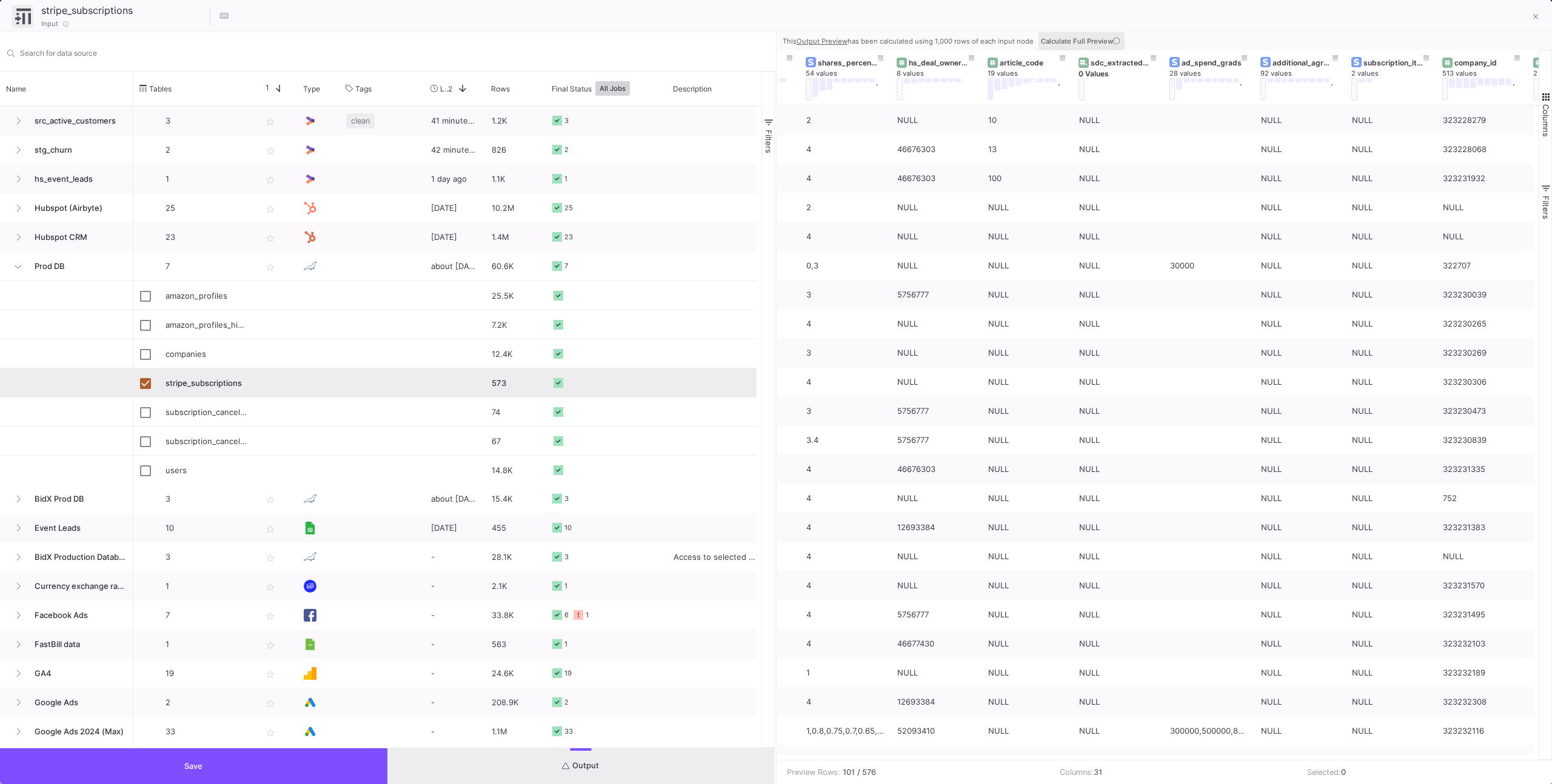
click at [1091, 37] on span "Calculate Full Preview" at bounding box center [1082, 40] width 81 height 8
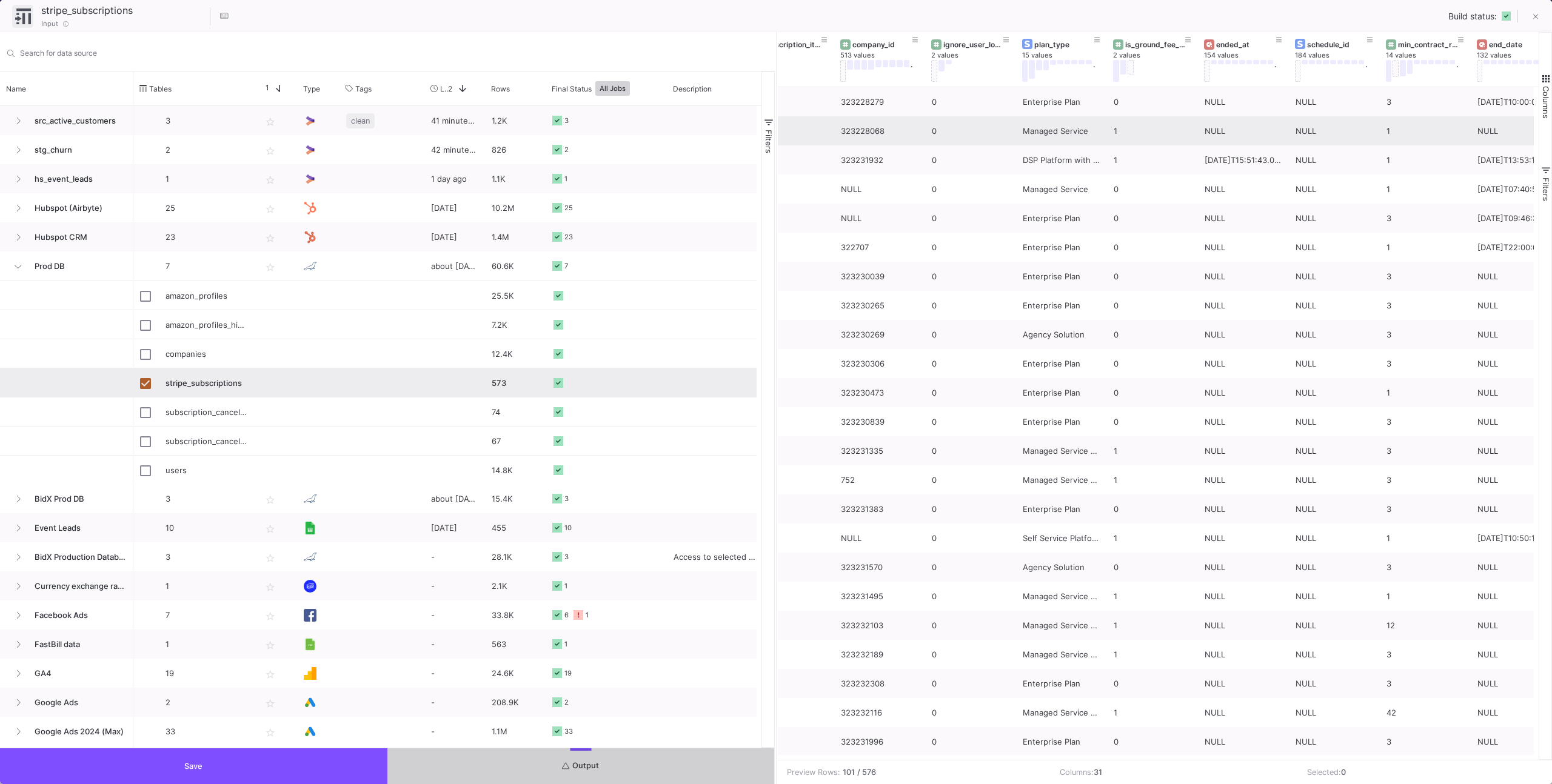
scroll to position [0, 826]
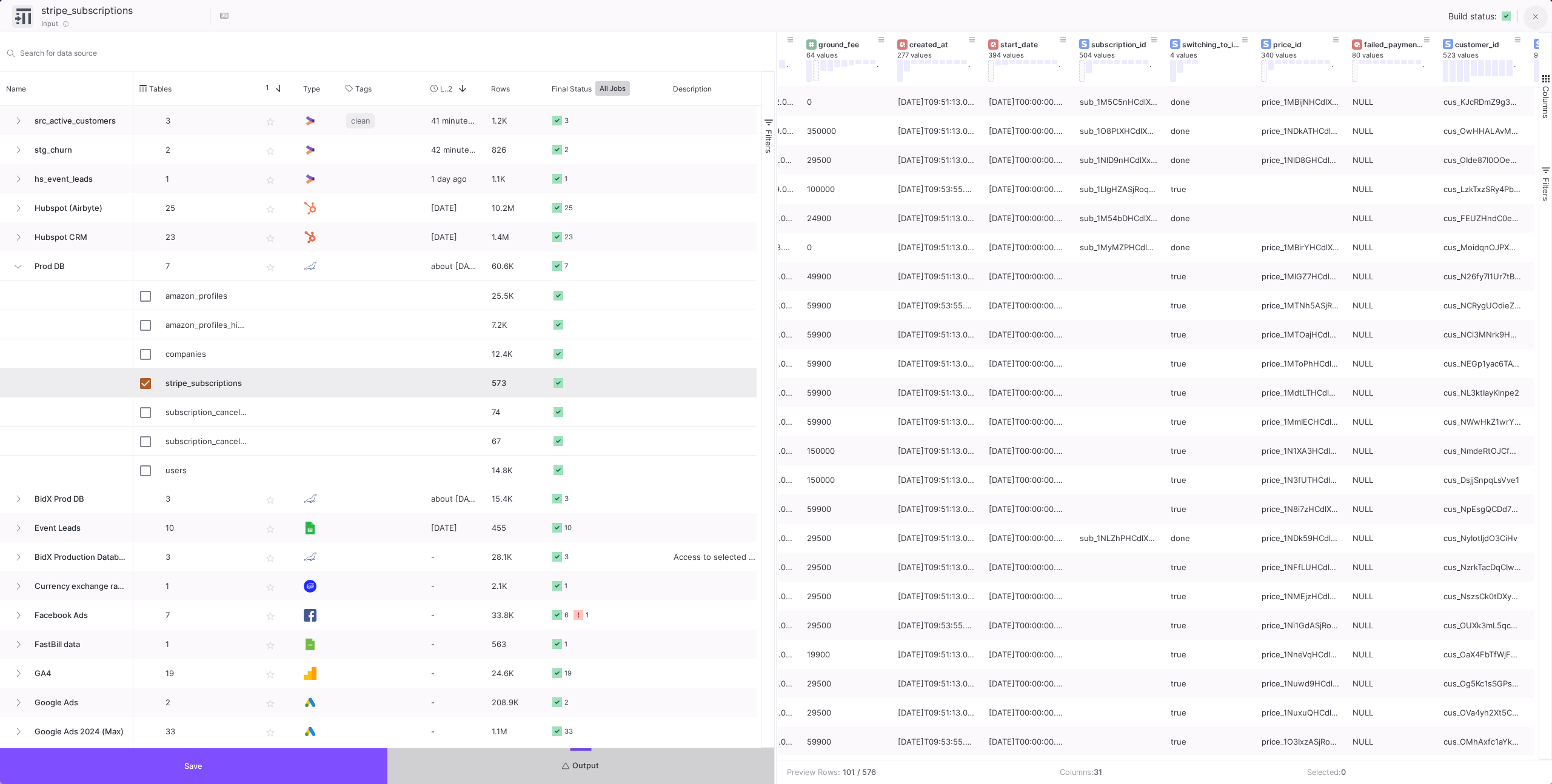
drag, startPoint x: 1532, startPoint y: 16, endPoint x: 1526, endPoint y: 21, distance: 7.8
click at [1533, 16] on icon at bounding box center [1535, 17] width 5 height 8
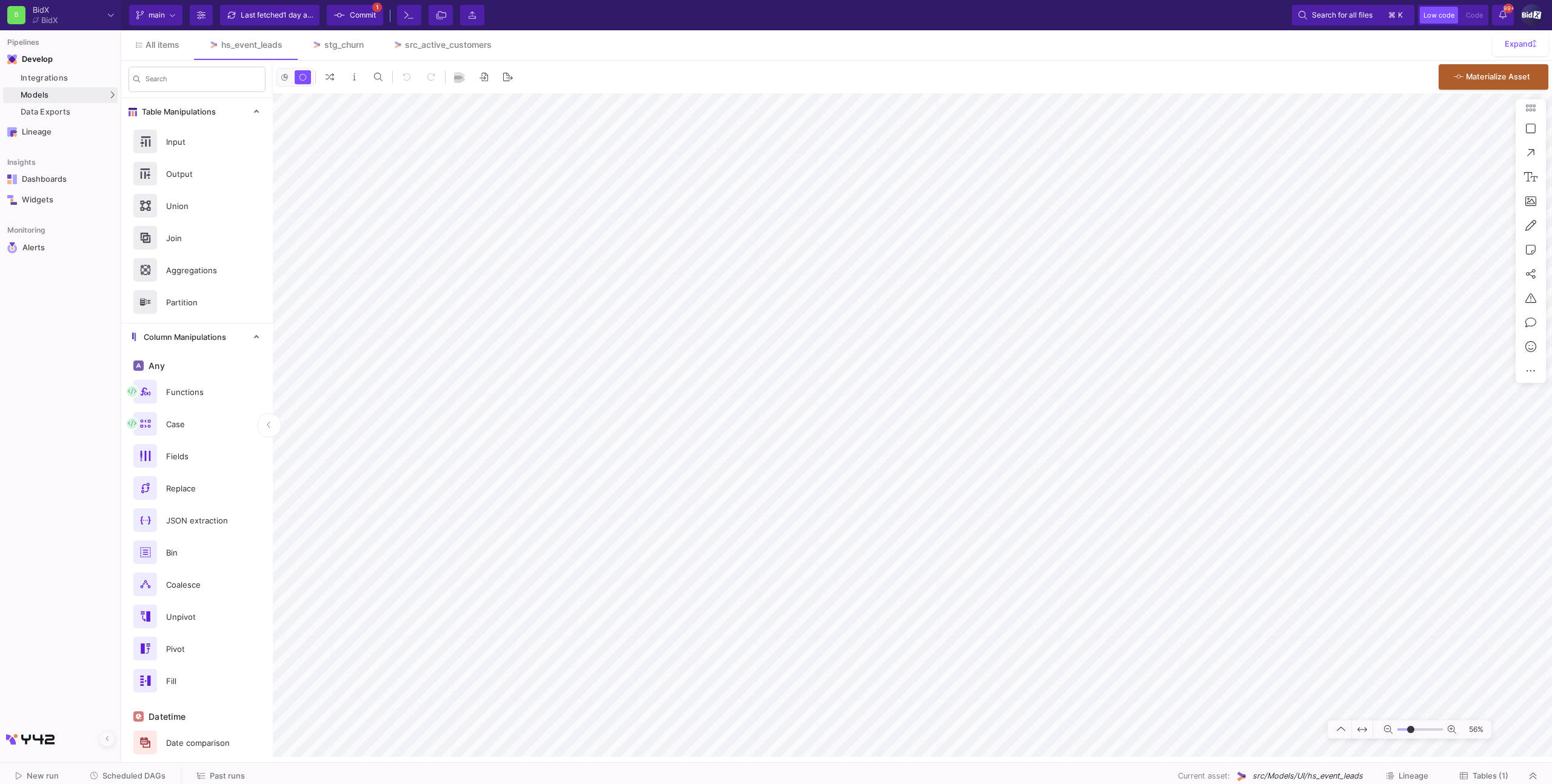
type input "-31"
click at [597, 37] on div "All items hs_event_leads stg_churn src_active_customers" at bounding box center [836, 45] width 1431 height 30
